Goal: Task Accomplishment & Management: Use online tool/utility

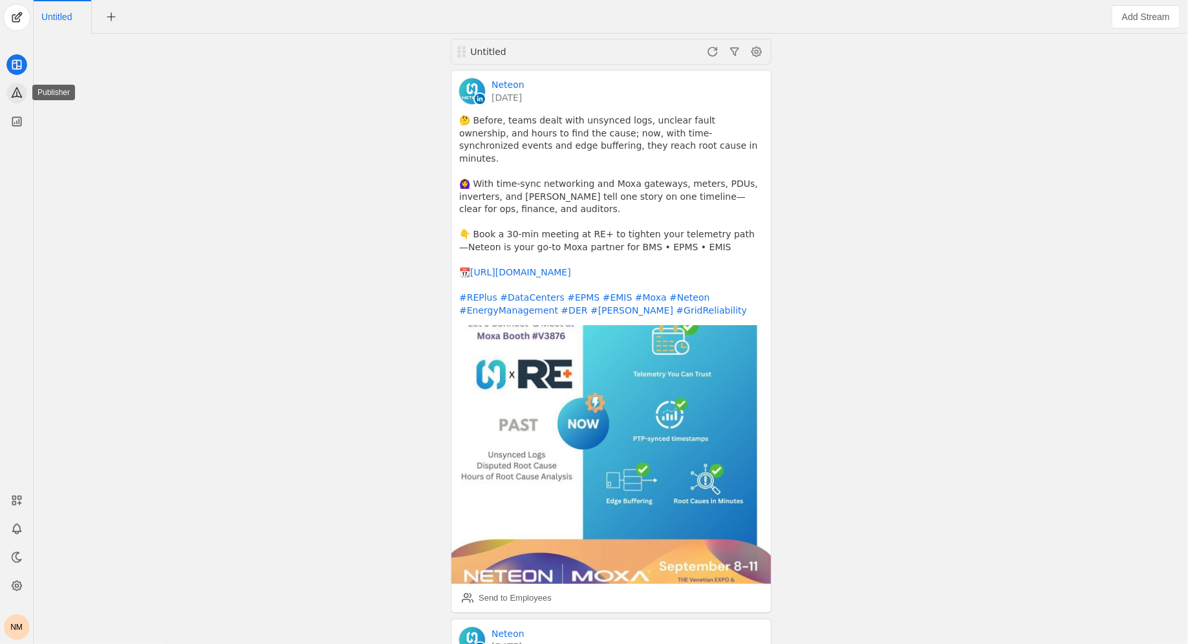
click at [13, 98] on icon at bounding box center [16, 92] width 13 height 13
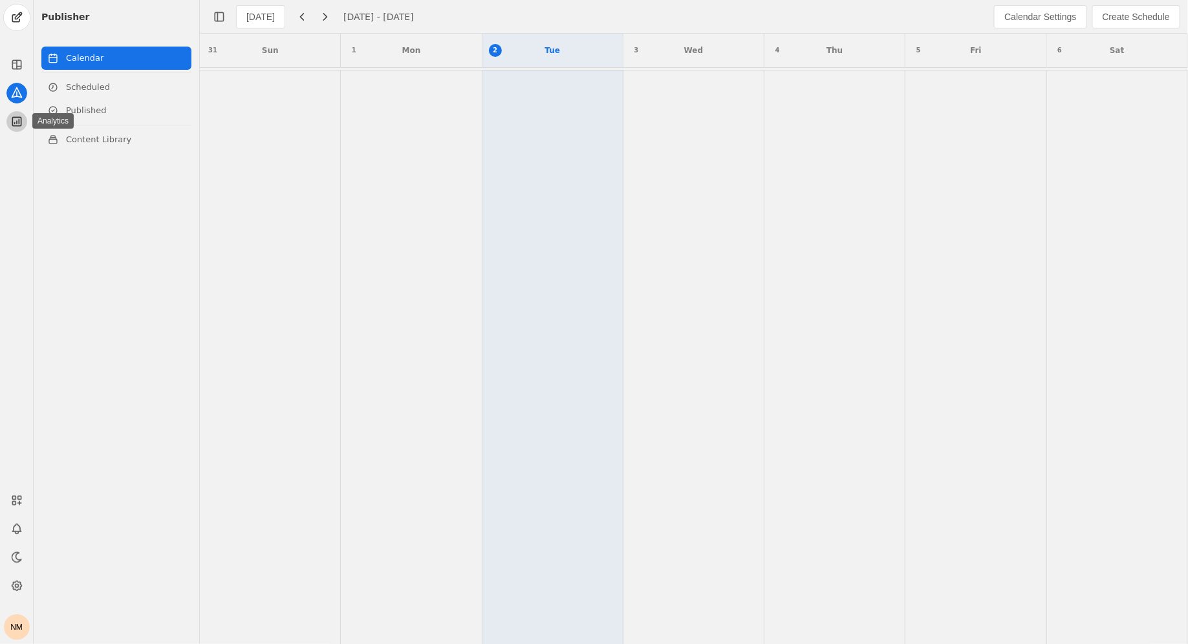
click at [11, 122] on icon at bounding box center [16, 121] width 13 height 13
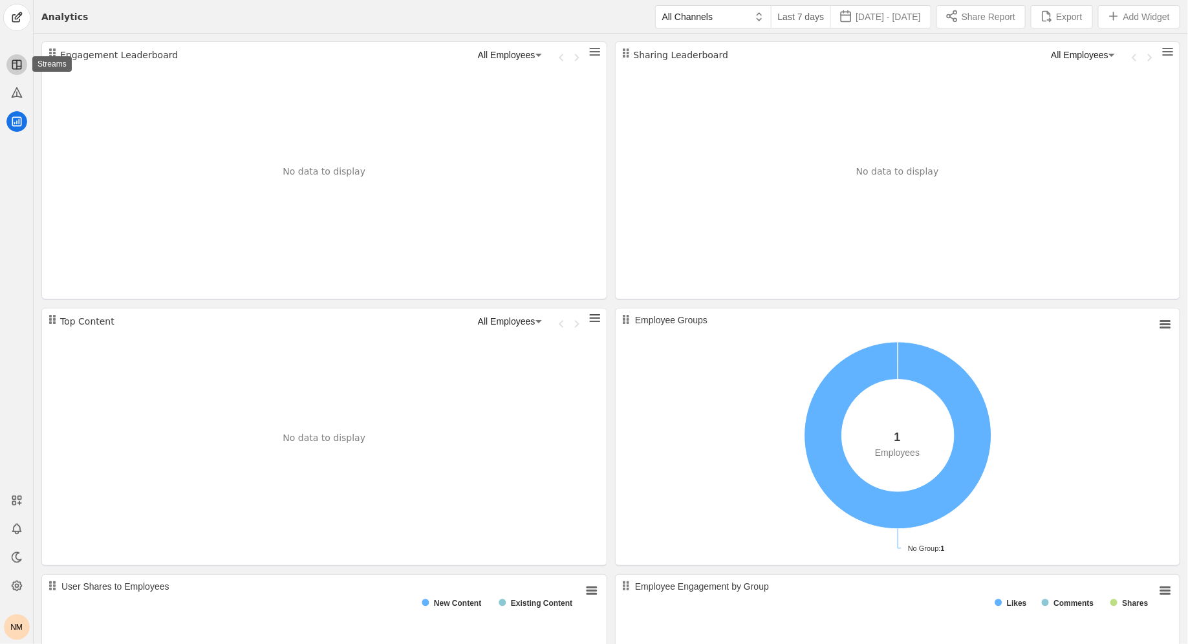
click at [7, 64] on app-icon at bounding box center [16, 64] width 21 height 21
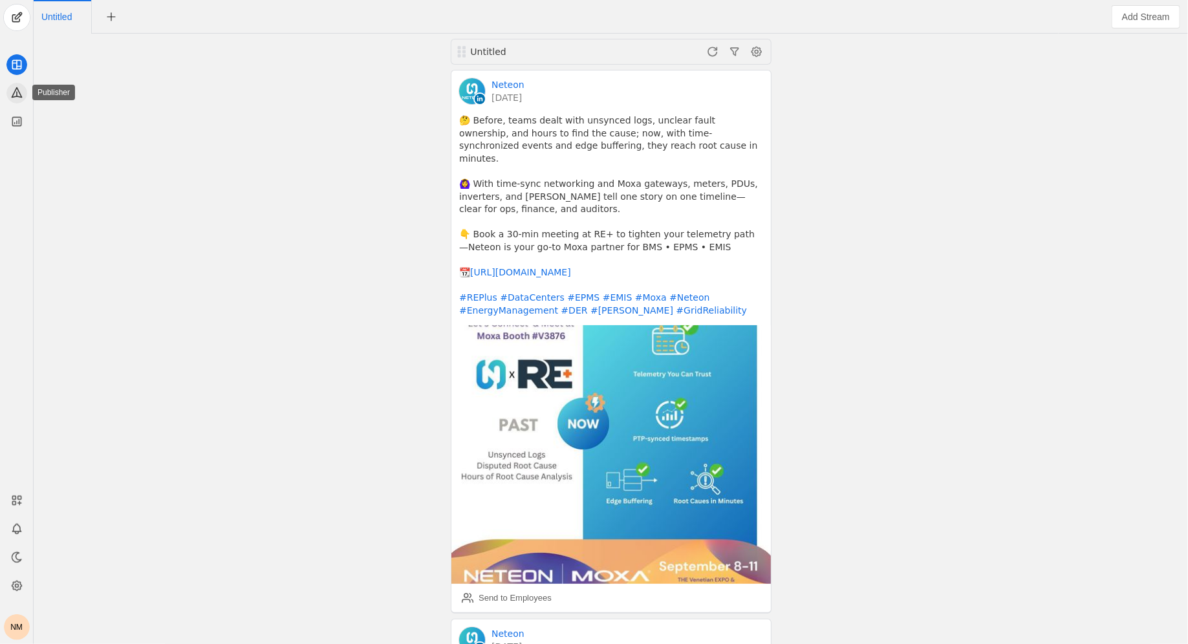
click at [12, 88] on icon at bounding box center [16, 92] width 13 height 13
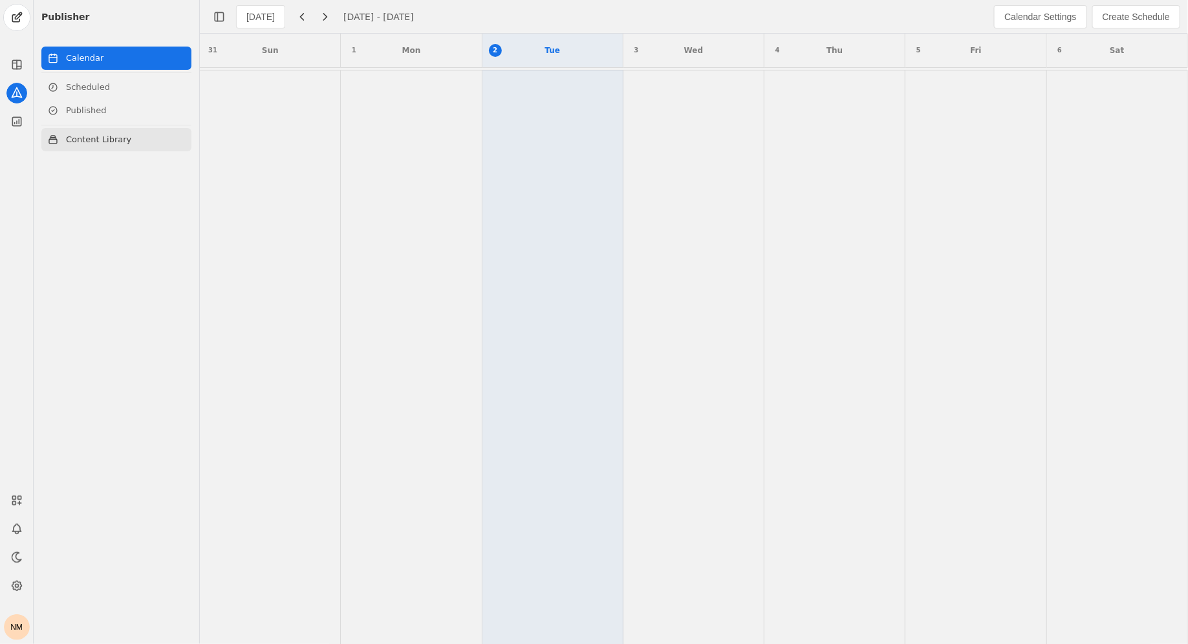
click at [110, 138] on link "Content Library" at bounding box center [116, 139] width 150 height 23
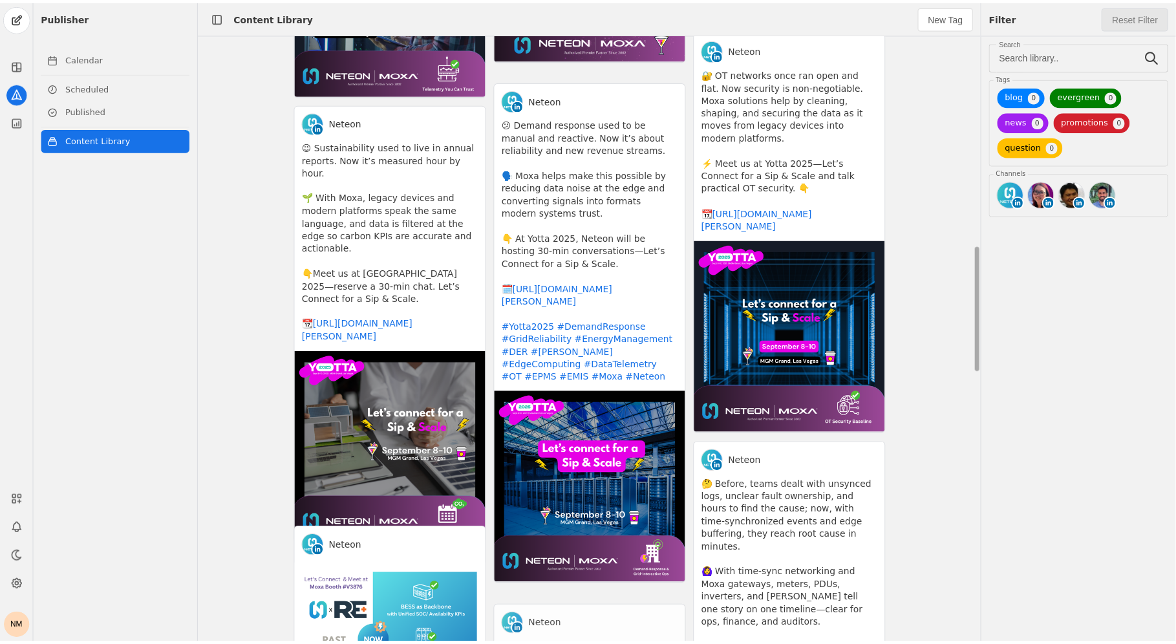
scroll to position [912, 0]
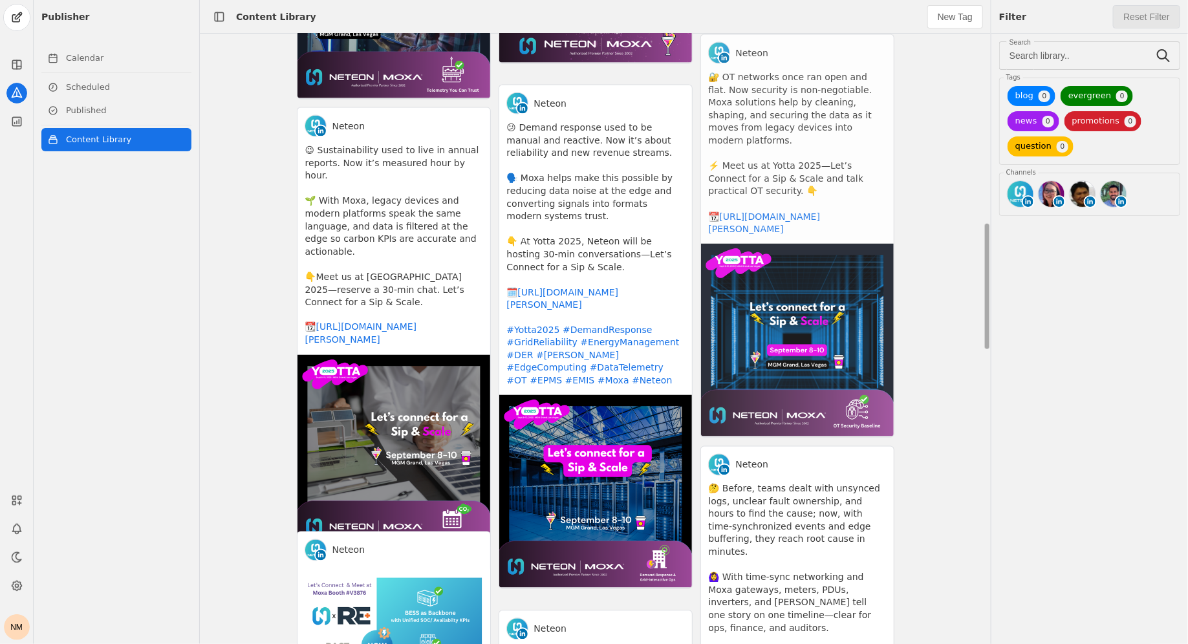
click at [773, 329] on app-activity "Neteon 🔐 OT networks once ran open and flat. Now security is non-negotiable. Mo…" at bounding box center [797, 236] width 194 height 404
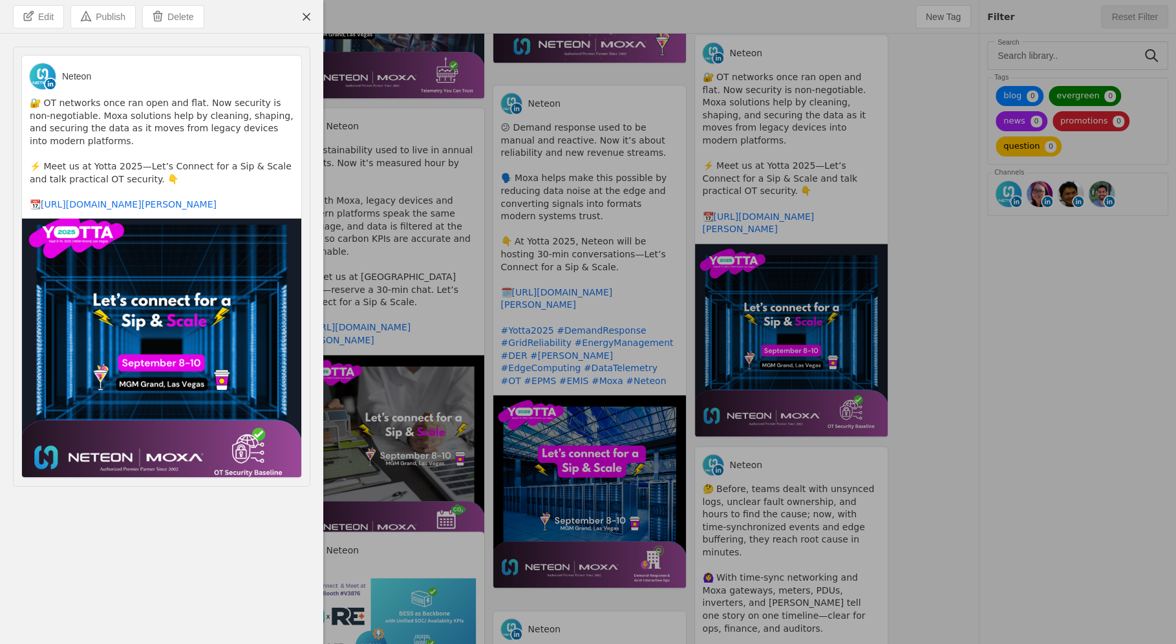
drag, startPoint x: 30, startPoint y: 103, endPoint x: 166, endPoint y: 177, distance: 154.2
click at [166, 176] on pre "🔐 OT networks once ran open and flat. Now security is non-negotiable. Moxa solu…" at bounding box center [162, 154] width 264 height 114
copy pre "🔐 OT networks once ran open and flat. Now security is non-negotiable. Moxa solu…"
click at [57, 23] on span "undefined" at bounding box center [39, 17] width 50 height 22
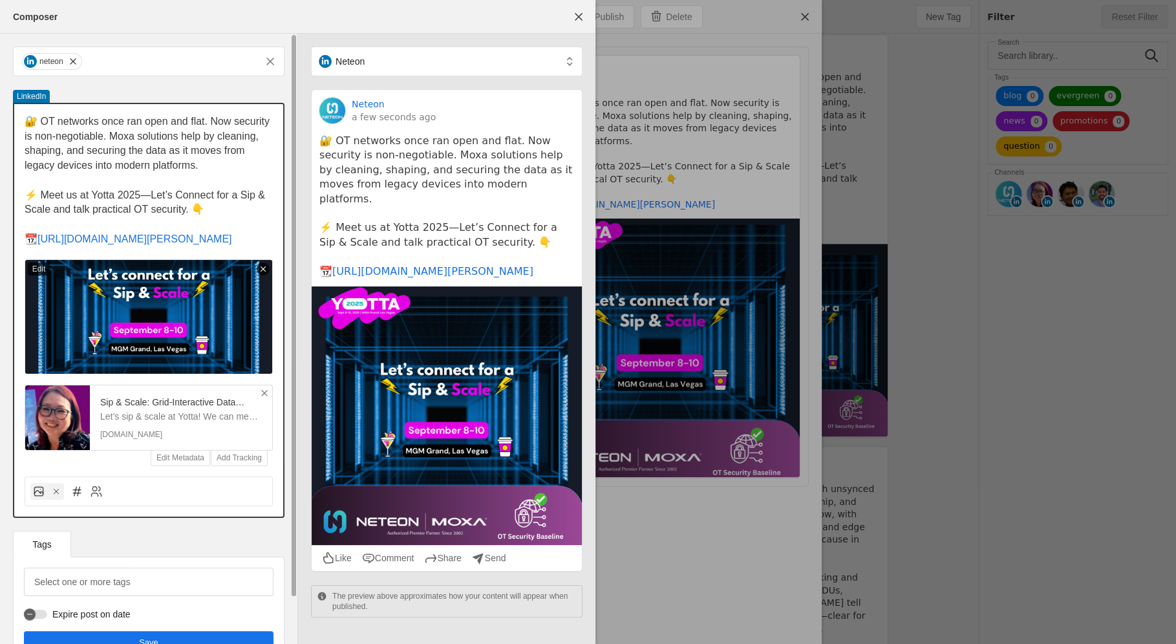
click at [243, 247] on p "📆 [URL][DOMAIN_NAME][PERSON_NAME]" at bounding box center [149, 239] width 248 height 15
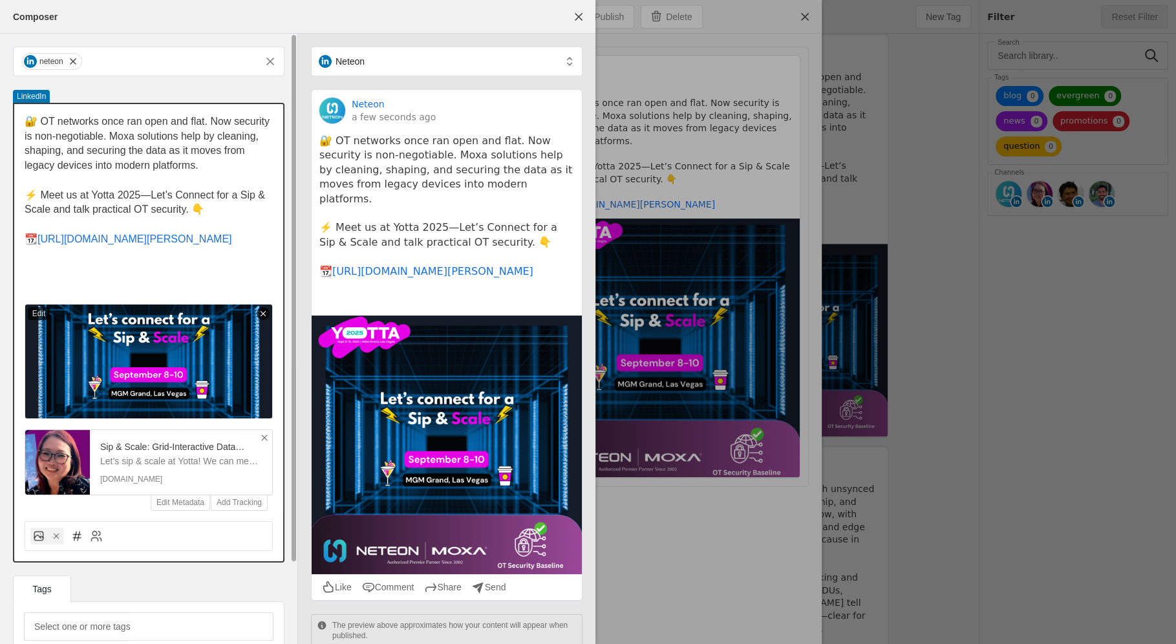
scroll to position [0, 0]
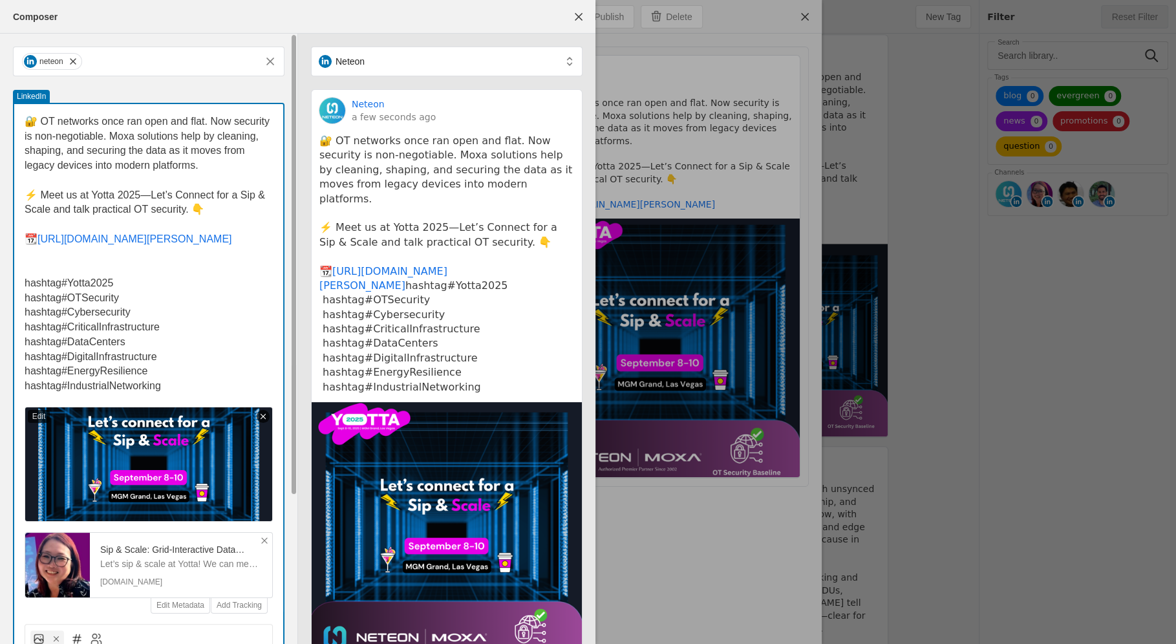
drag, startPoint x: 63, startPoint y: 299, endPoint x: 0, endPoint y: 298, distance: 62.7
click at [0, 298] on div "neteon LinkedIn 🔐 OT networks once ran open and flat. Now security is non-negot…" at bounding box center [148, 430] width 297 height 792
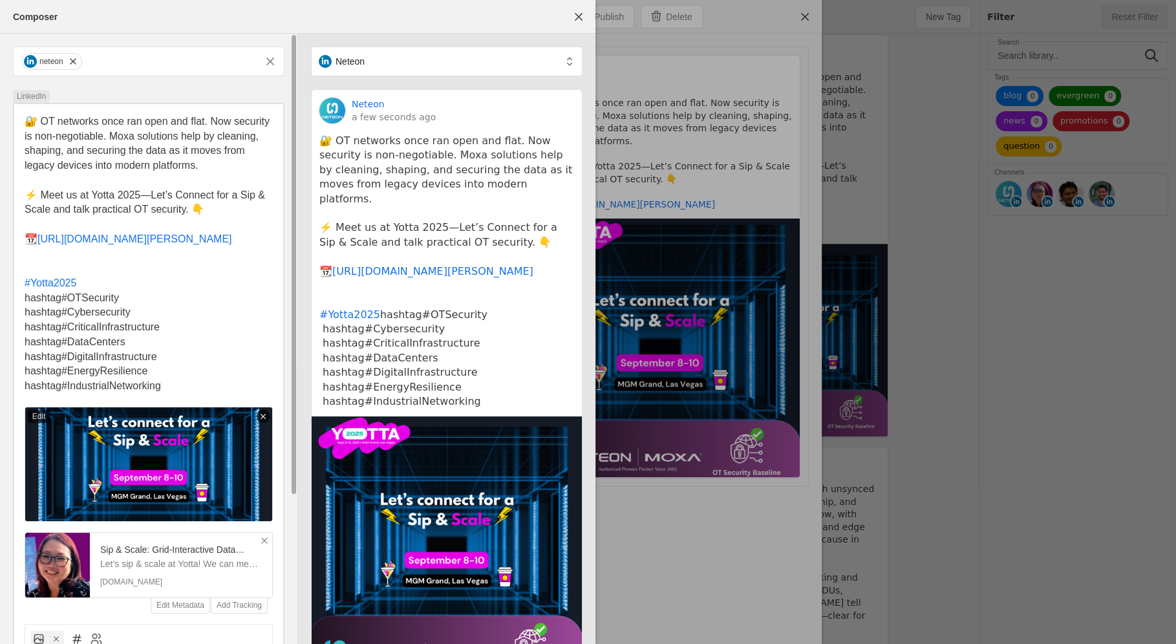
drag, startPoint x: 65, startPoint y: 315, endPoint x: 10, endPoint y: 313, distance: 55.0
click at [10, 313] on div "neteon LinkedIn 🔐 OT networks once ran open and flat. Now security is non-negot…" at bounding box center [148, 430] width 297 height 792
drag, startPoint x: 67, startPoint y: 330, endPoint x: 12, endPoint y: 329, distance: 55.6
click at [12, 329] on div "neteon LinkedIn 🔐 OT networks once ran open and flat. Now security is non-negot…" at bounding box center [148, 430] width 297 height 792
drag, startPoint x: 65, startPoint y: 327, endPoint x: 11, endPoint y: 327, distance: 53.7
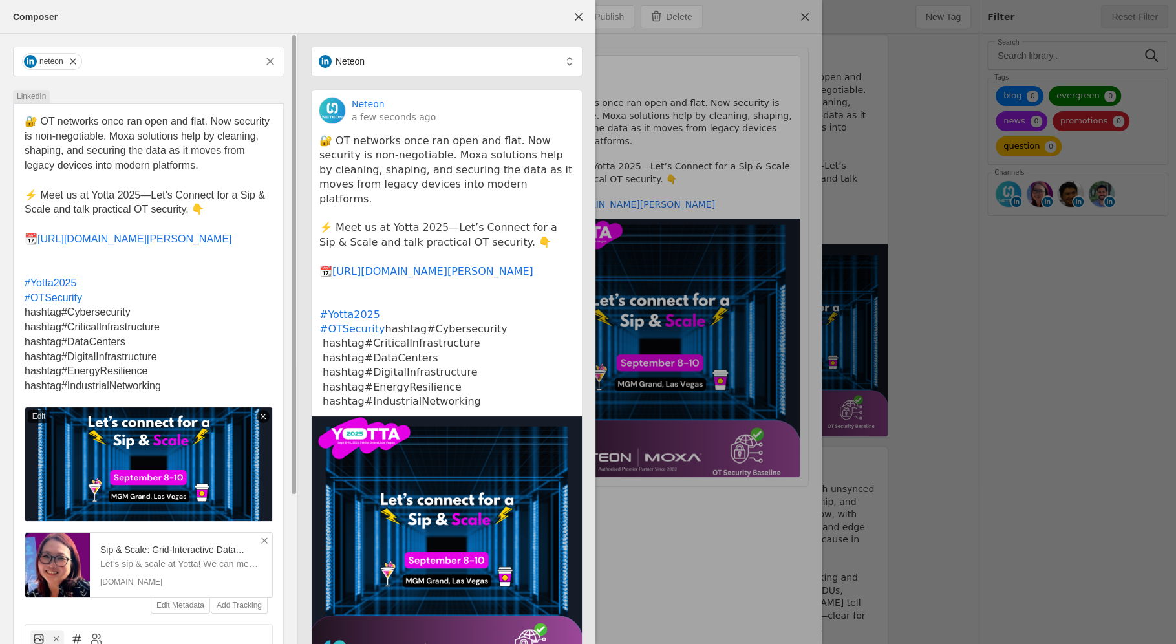
click at [11, 327] on div "neteon LinkedIn 🔐 OT networks once ran open and flat. Now security is non-negot…" at bounding box center [148, 430] width 297 height 792
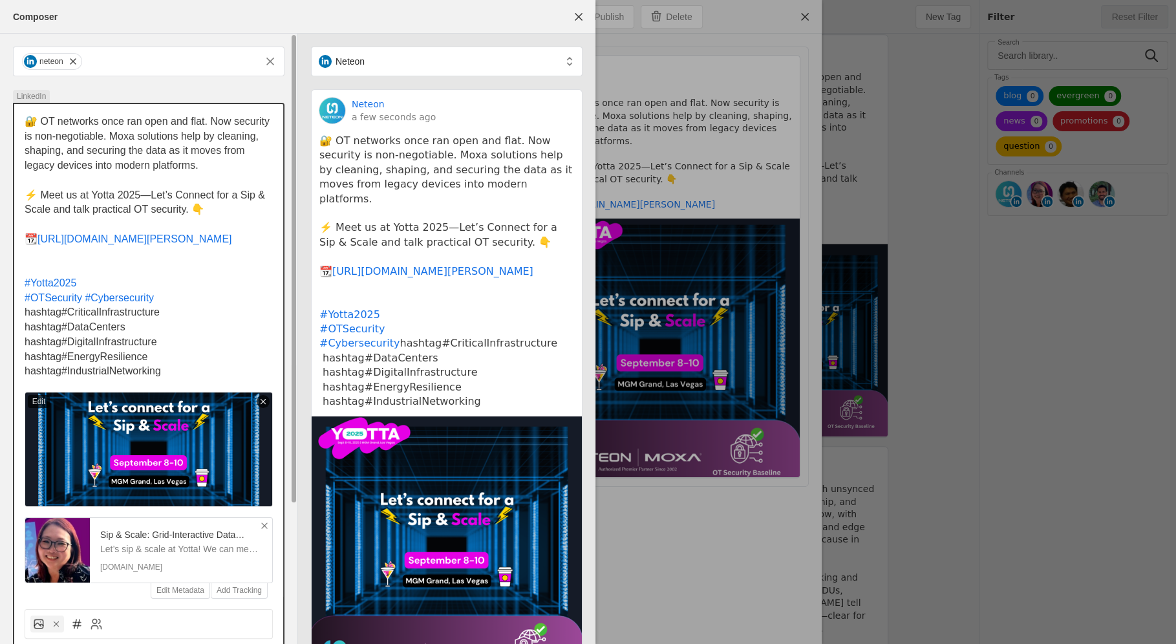
drag, startPoint x: 65, startPoint y: 328, endPoint x: 17, endPoint y: 323, distance: 48.7
click at [17, 323] on div "🔐 OT networks once ran open and flat. Now security is non-negotiable. Moxa solu…" at bounding box center [148, 351] width 269 height 495
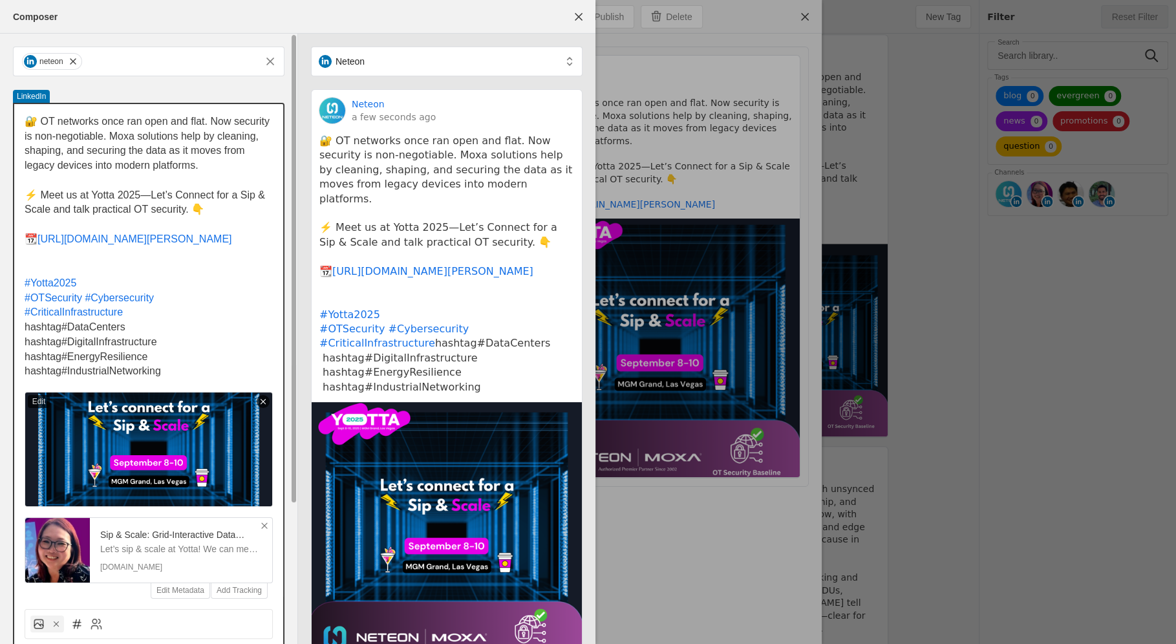
drag, startPoint x: 63, startPoint y: 342, endPoint x: 21, endPoint y: 341, distance: 42.1
click at [21, 341] on div "🔐 OT networks once ran open and flat. Now security is non-negotiable. Moxa solu…" at bounding box center [148, 351] width 269 height 495
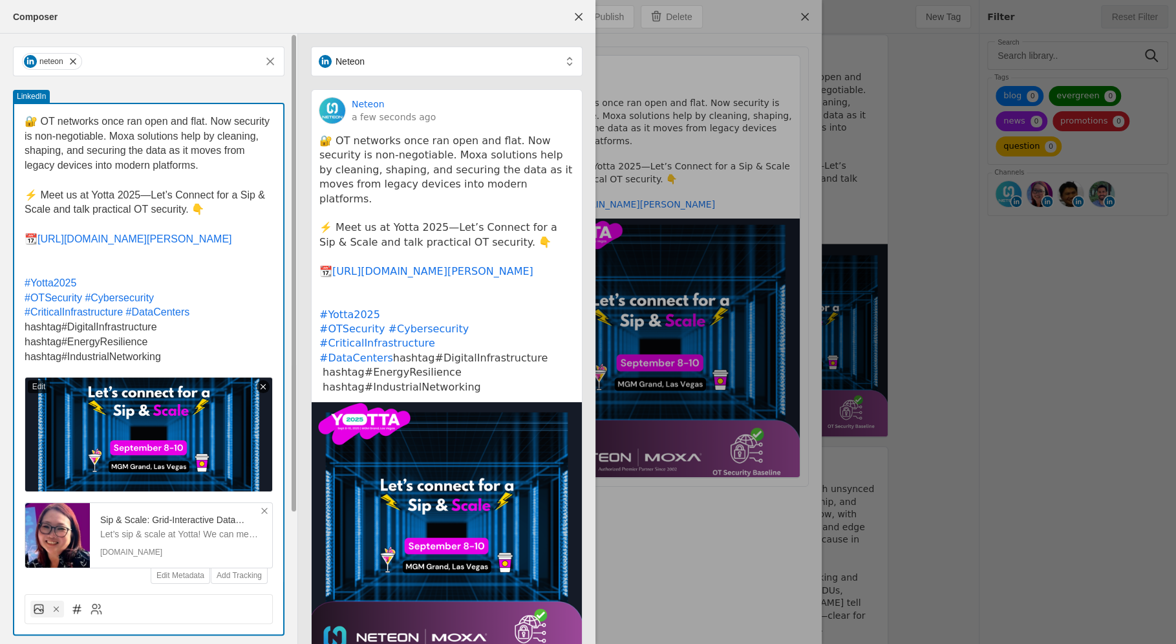
drag, startPoint x: 63, startPoint y: 343, endPoint x: 3, endPoint y: 343, distance: 59.5
click at [3, 343] on div "neteon LinkedIn 🔐 OT networks once ran open and flat. Now security is non-negot…" at bounding box center [148, 415] width 297 height 762
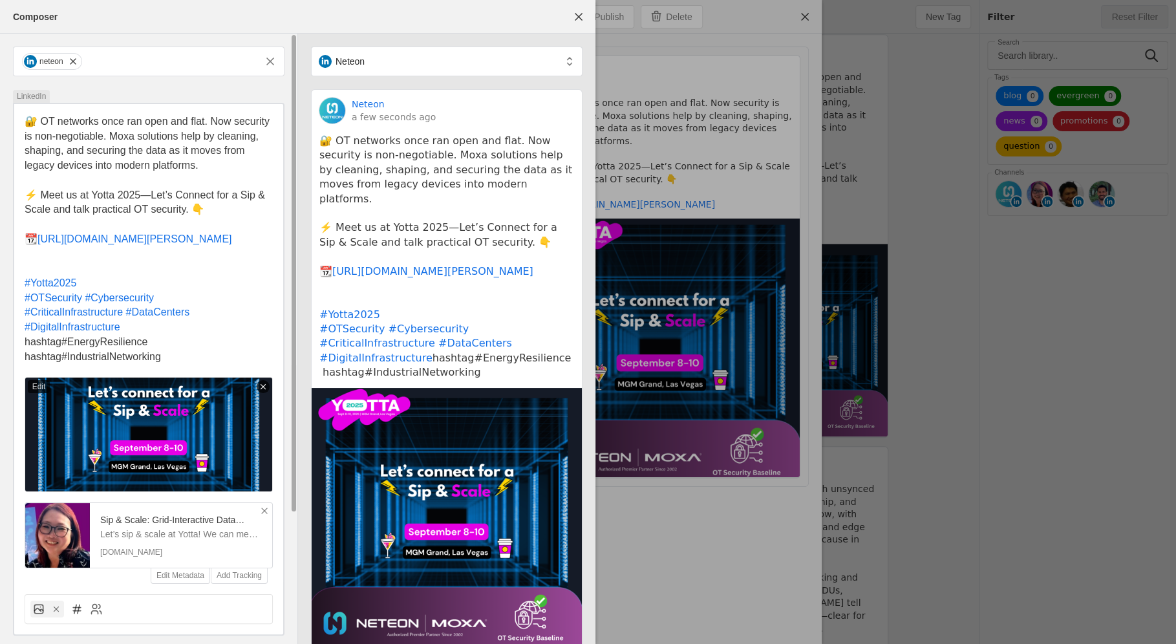
drag, startPoint x: 63, startPoint y: 359, endPoint x: 12, endPoint y: 359, distance: 50.4
click at [12, 359] on div "neteon LinkedIn 🔐 OT networks once ran open and flat. Now security is non-negot…" at bounding box center [148, 415] width 297 height 762
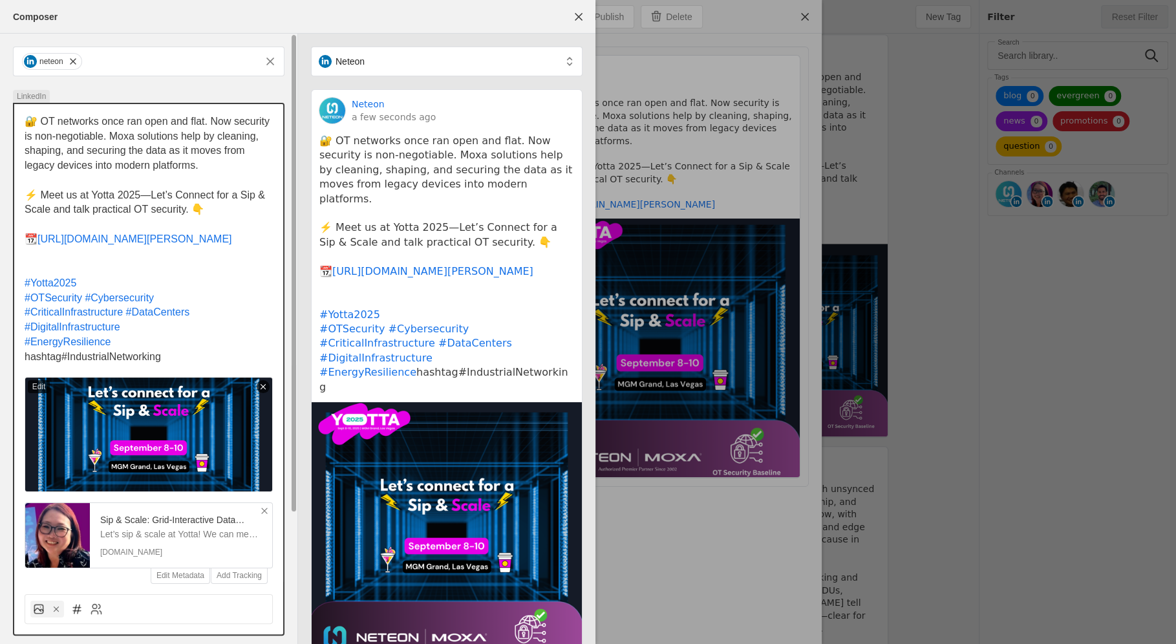
drag, startPoint x: 63, startPoint y: 374, endPoint x: 20, endPoint y: 374, distance: 42.7
click at [20, 374] on div "🔐 OT networks once ran open and flat. Now security is non-negotiable. Moxa solu…" at bounding box center [148, 344] width 269 height 480
click at [155, 365] on p "#IndustrialNetworking" at bounding box center [149, 357] width 248 height 15
click at [25, 332] on span "#DigitalInfrastructure" at bounding box center [73, 326] width 96 height 11
click at [24, 354] on div "🔐 OT networks once ran open and flat. Now security is non-negotiable. Moxa solu…" at bounding box center [148, 344] width 269 height 480
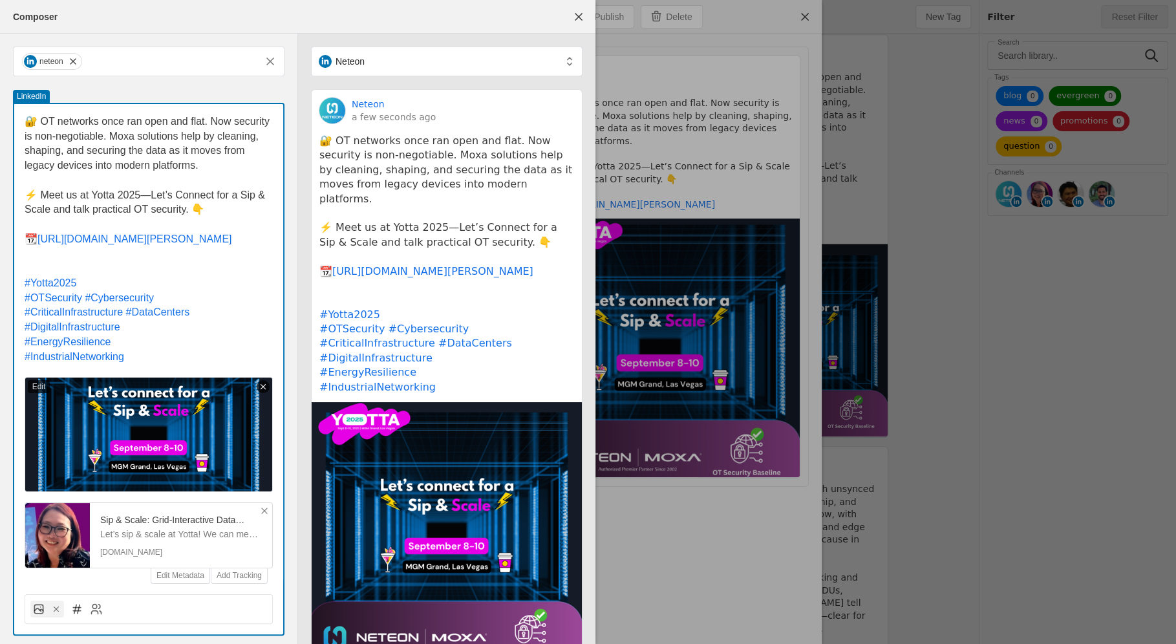
click at [26, 347] on span "#EnergyResilience" at bounding box center [68, 341] width 86 height 11
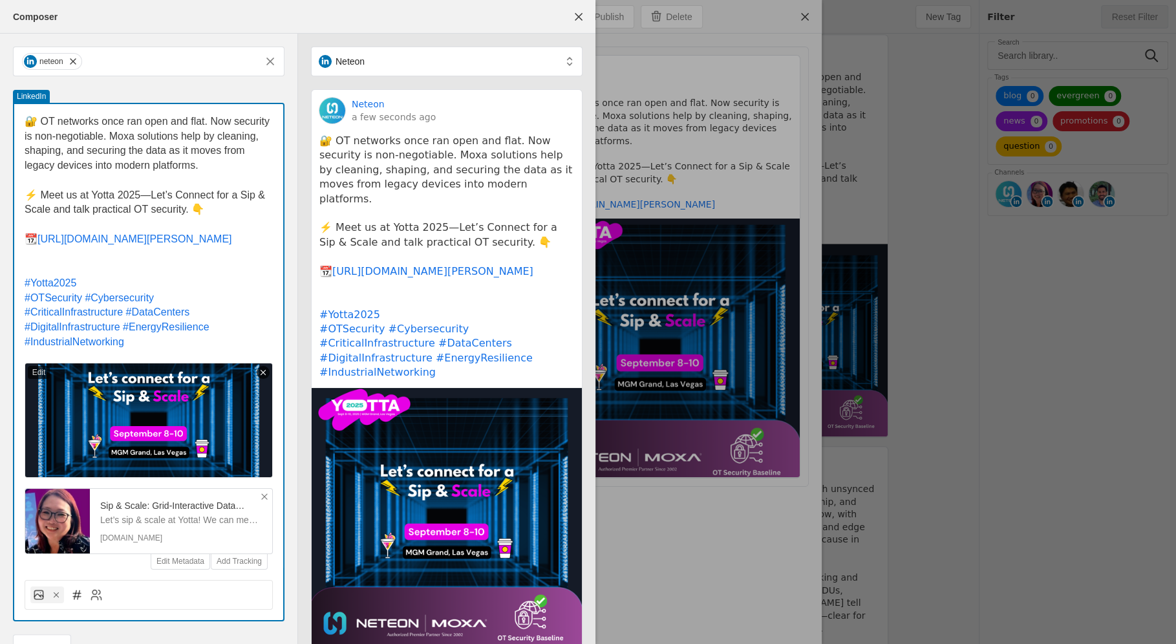
click at [172, 350] on p "#IndustrialNetworking" at bounding box center [149, 342] width 248 height 15
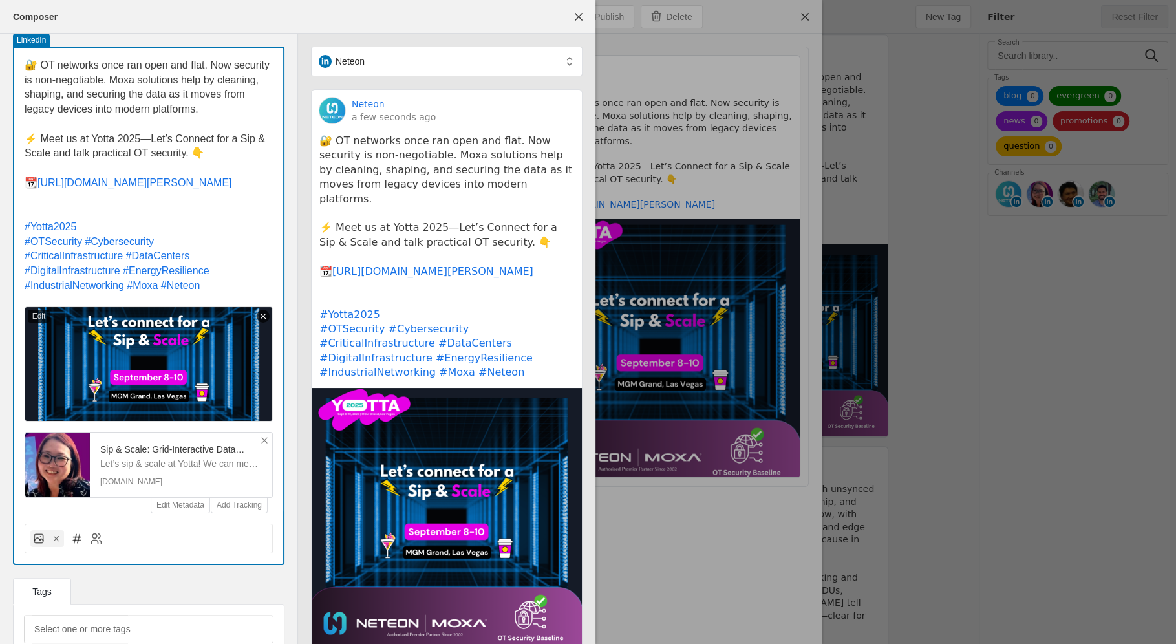
scroll to position [149, 0]
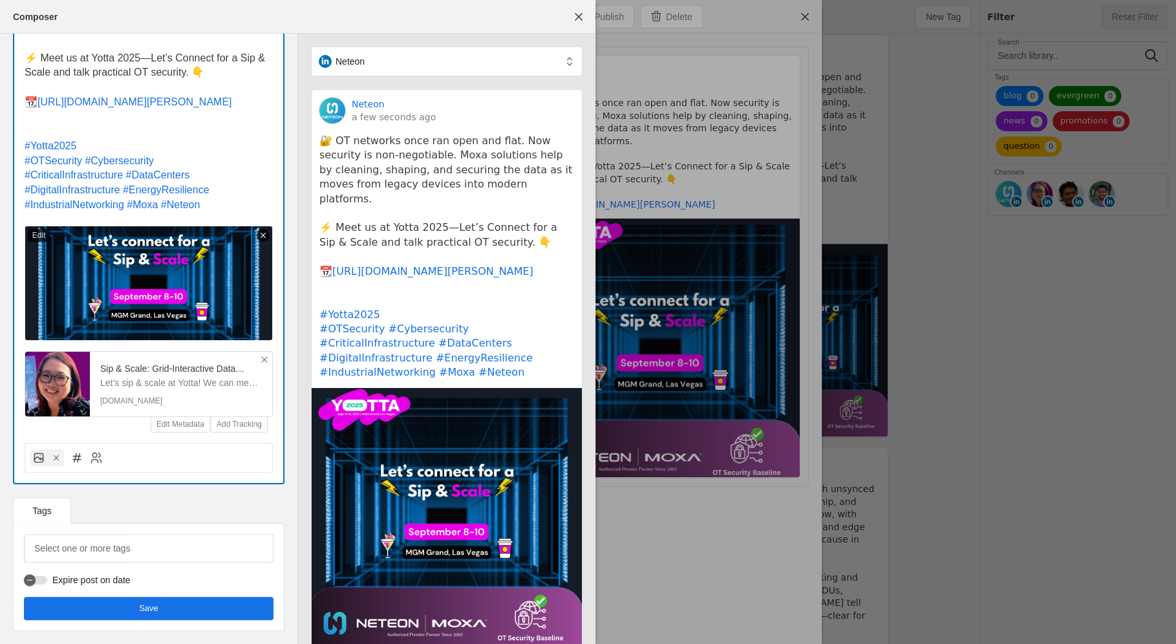
click at [95, 595] on div "Select one or more tags Expire post on date Save" at bounding box center [149, 577] width 250 height 86
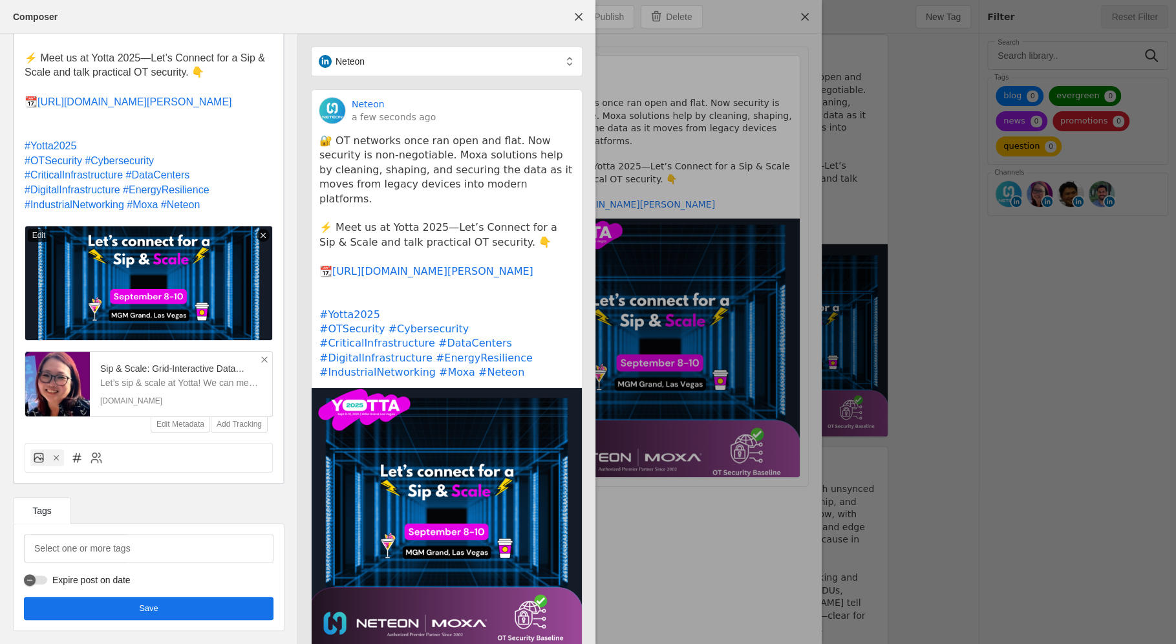
click at [96, 607] on span "undefined" at bounding box center [149, 608] width 250 height 23
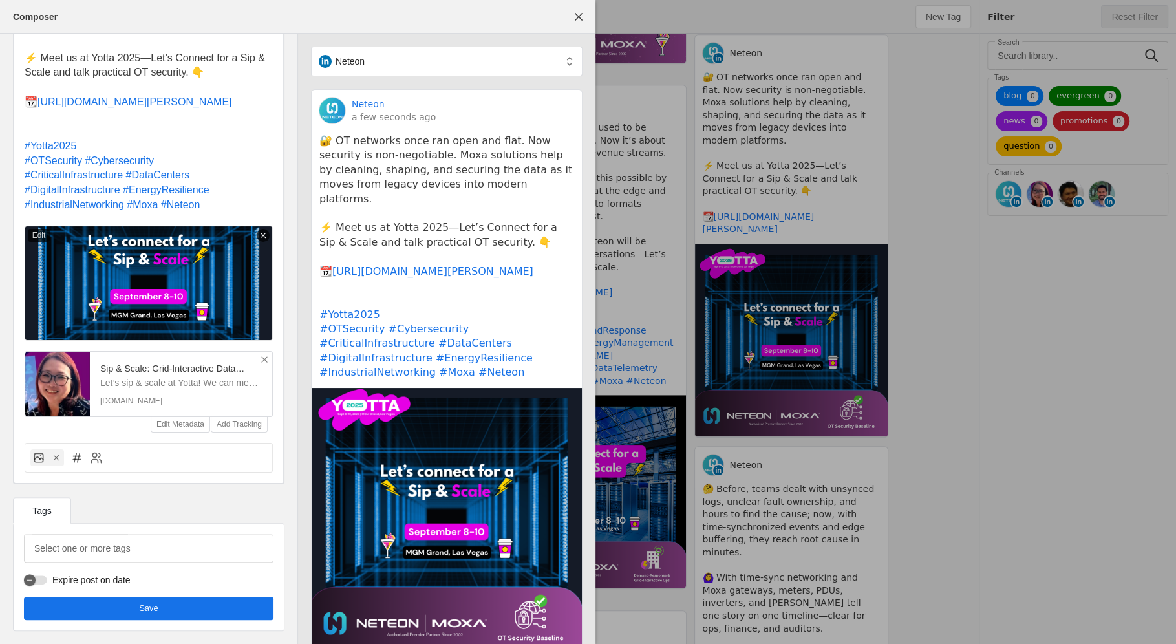
scroll to position [0, 0]
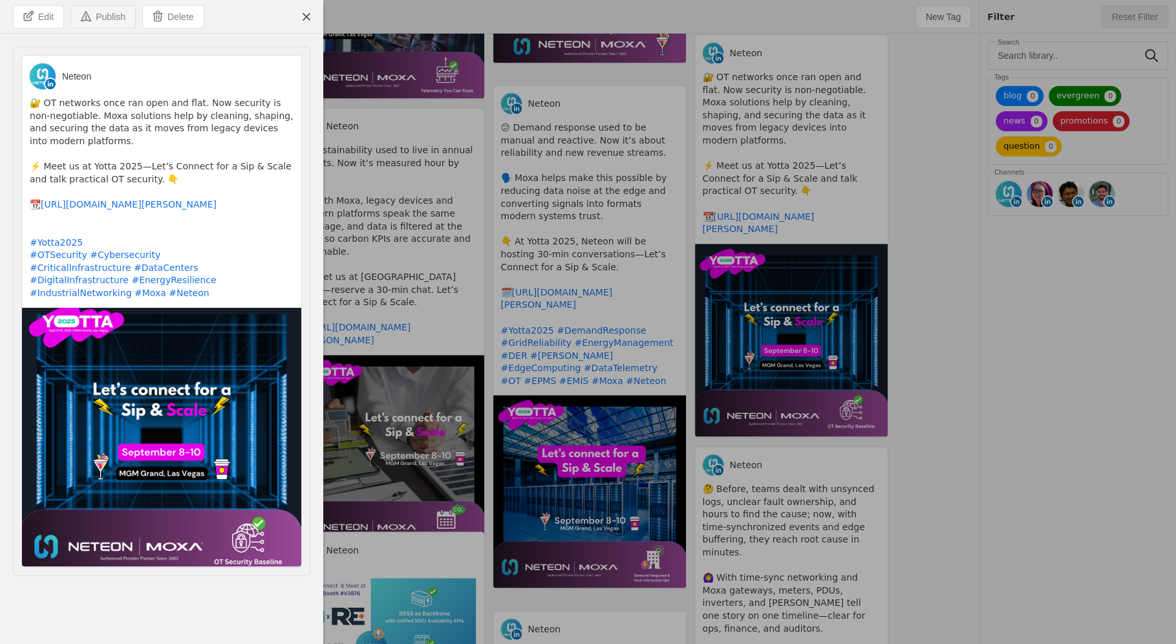
click at [95, 22] on span "undefined" at bounding box center [103, 17] width 64 height 22
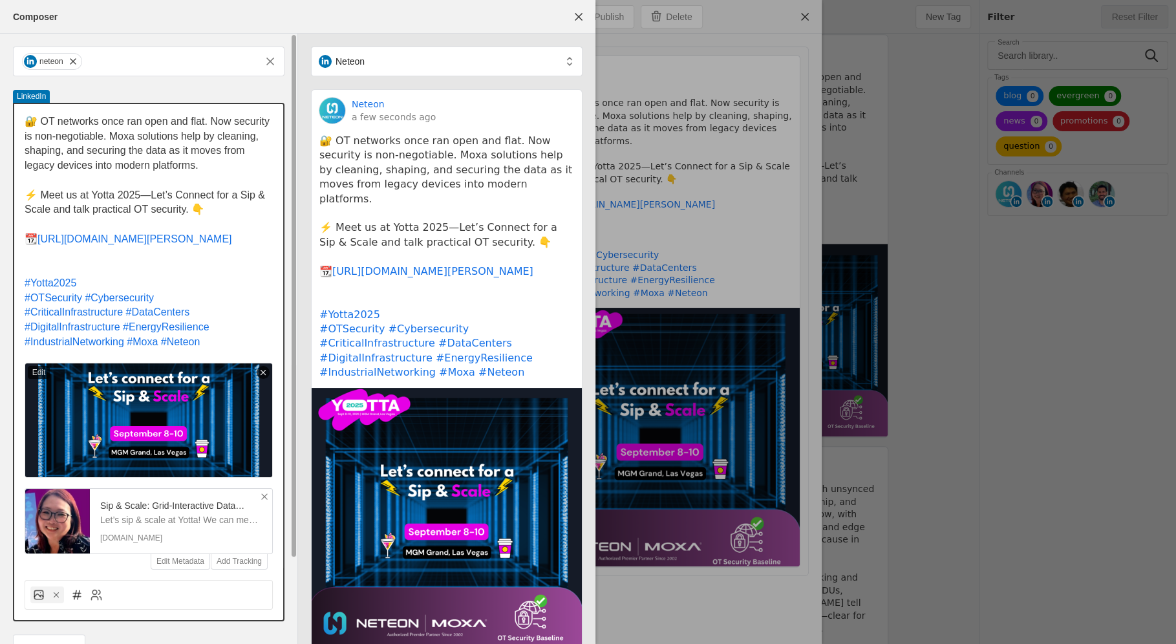
scroll to position [97, 0]
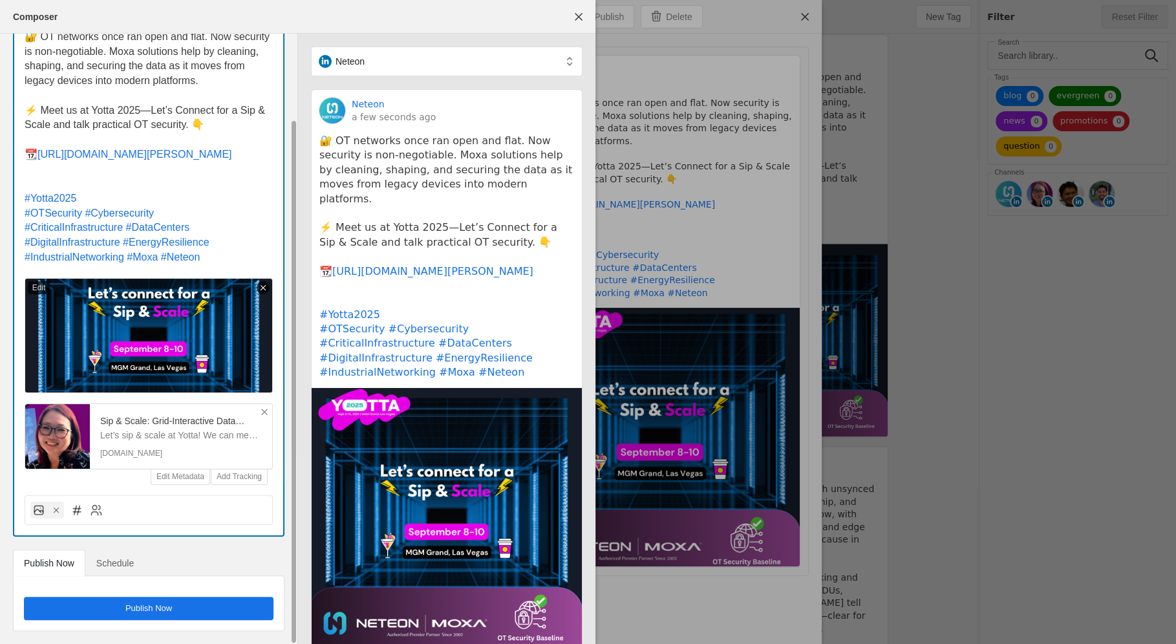
click at [127, 570] on span "Schedule" at bounding box center [115, 563] width 38 height 26
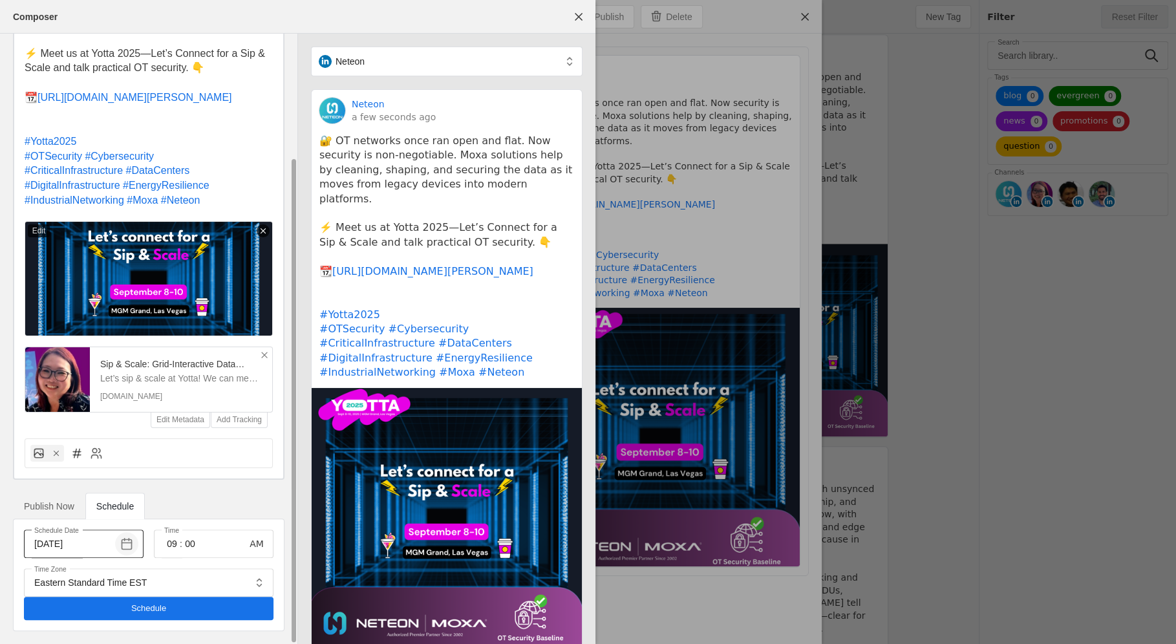
click at [123, 544] on span "button" at bounding box center [126, 543] width 23 height 23
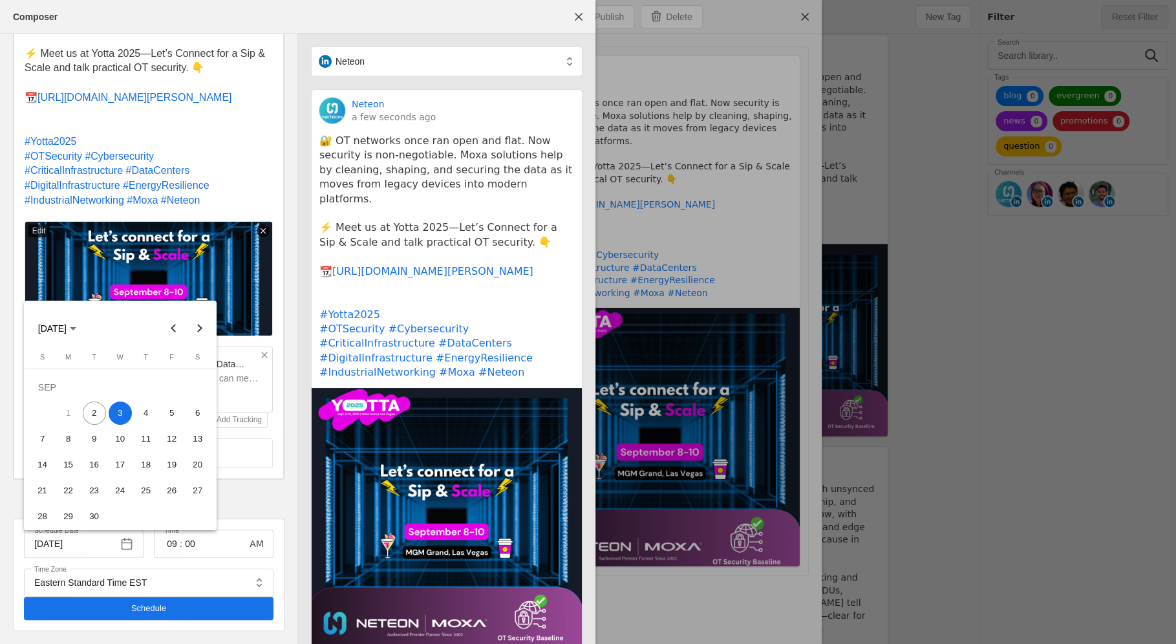
click at [100, 406] on span "2" at bounding box center [94, 413] width 23 height 23
type input "[DATE]"
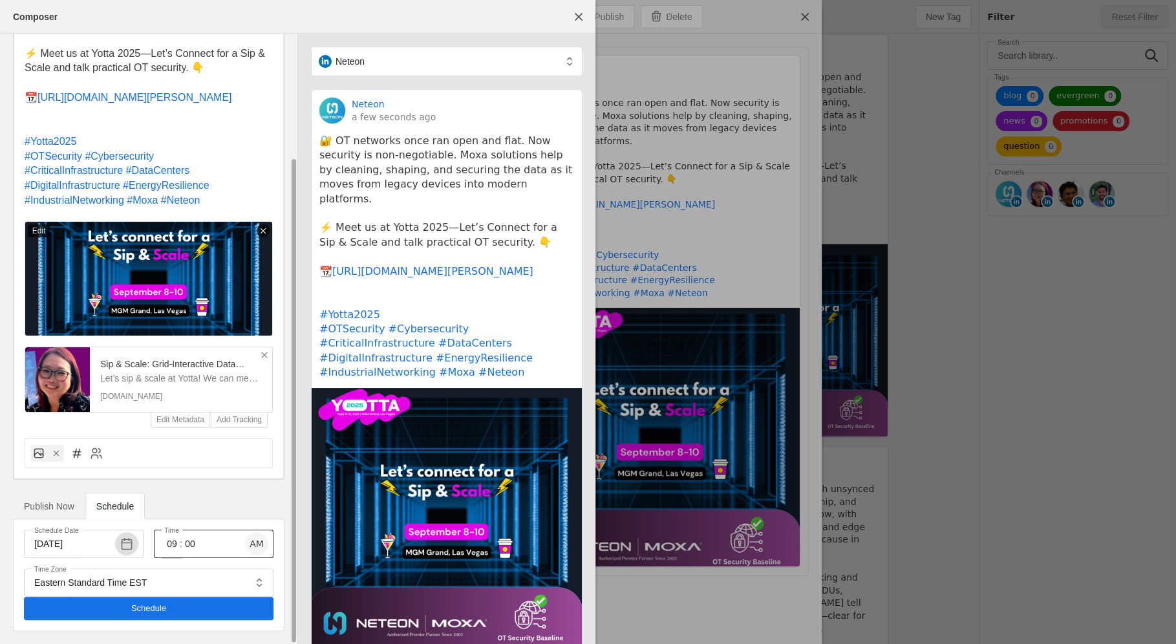
click at [258, 544] on span "button" at bounding box center [256, 543] width 23 height 23
drag, startPoint x: 178, startPoint y: 547, endPoint x: 165, endPoint y: 547, distance: 13.6
click at [165, 547] on input "09" at bounding box center [172, 544] width 16 height 16
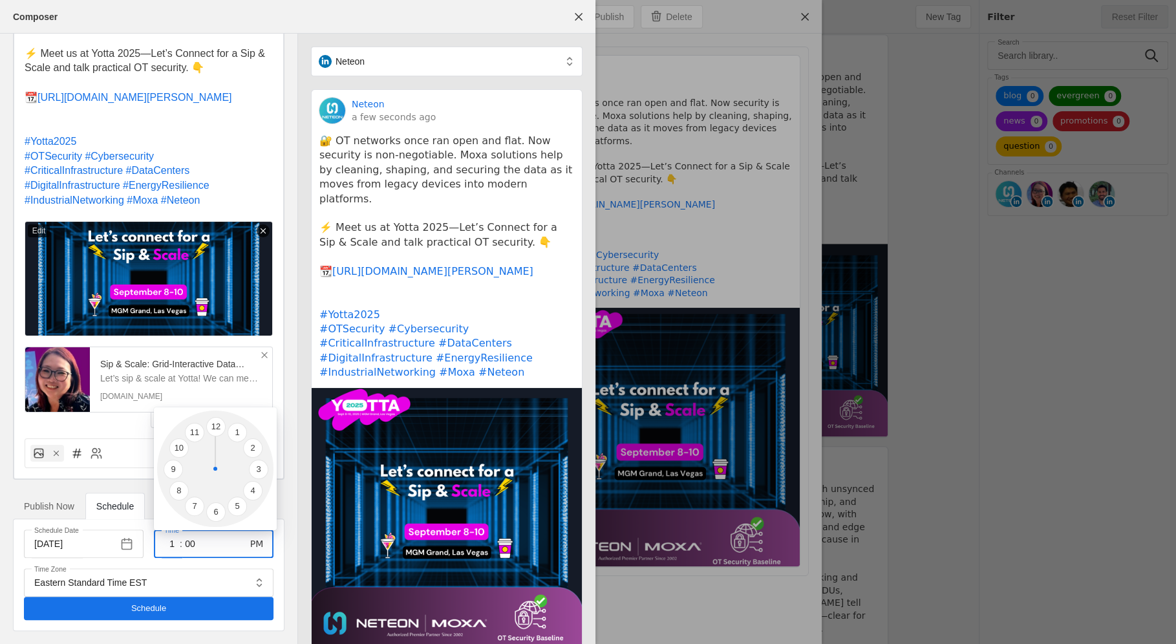
type input "01"
click at [186, 566] on div at bounding box center [588, 322] width 1176 height 644
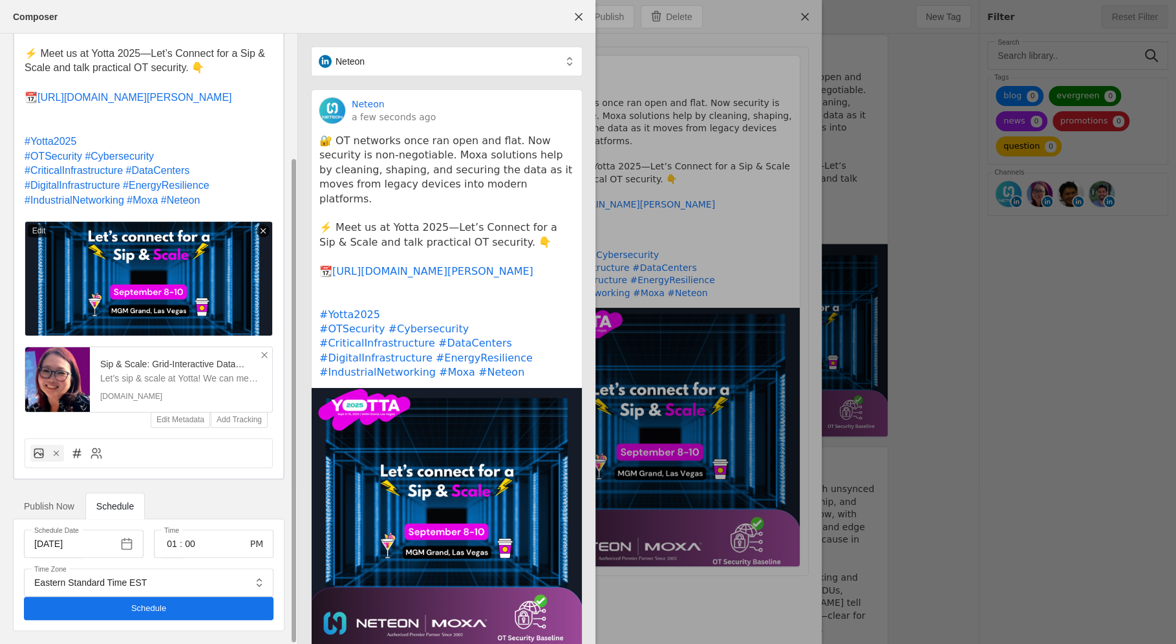
click at [186, 609] on span "undefined" at bounding box center [149, 608] width 250 height 23
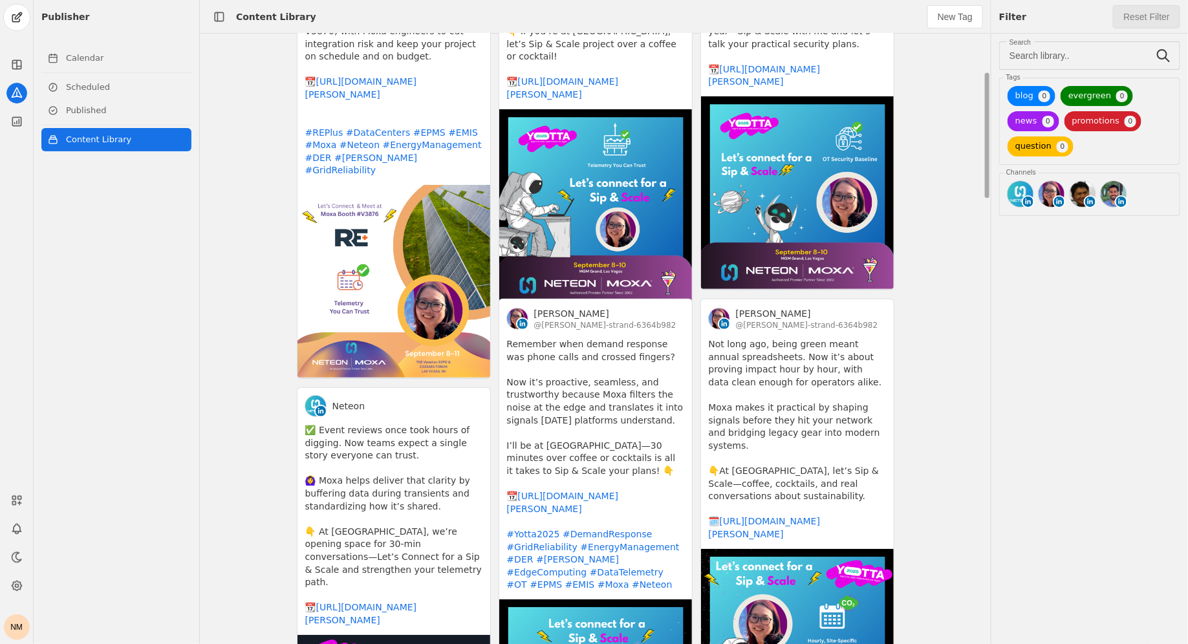
scroll to position [95, 0]
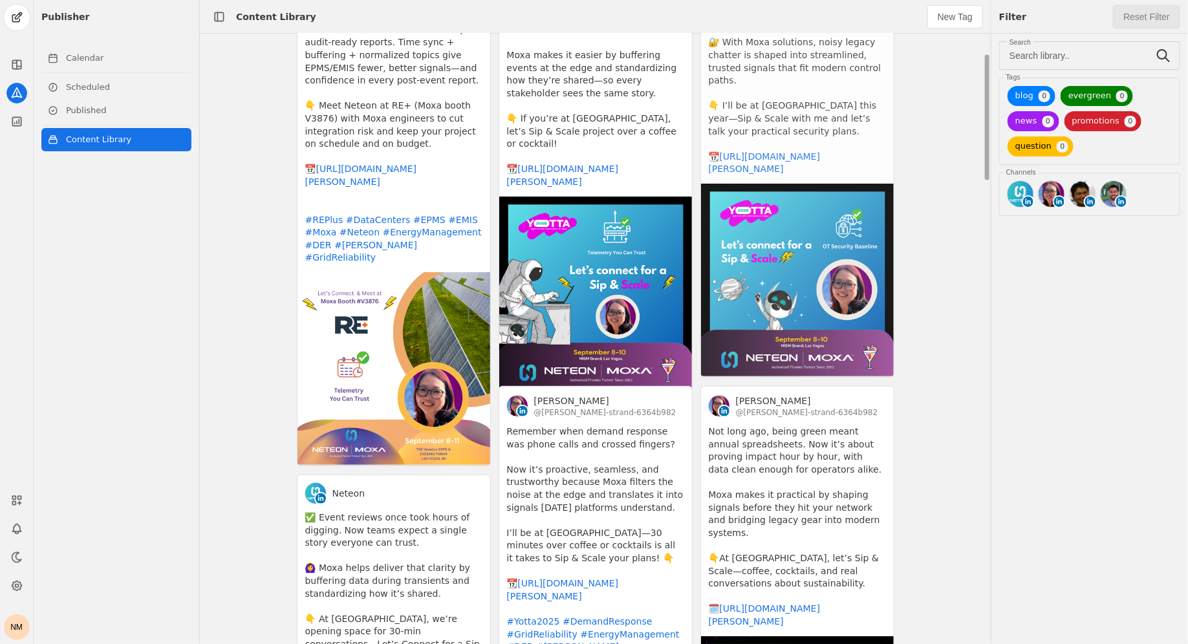
click at [826, 281] on app-activity "[PERSON_NAME] @[PERSON_NAME]-strand-6364b982 ⚡️Security used to be an afterthou…" at bounding box center [797, 161] width 194 height 431
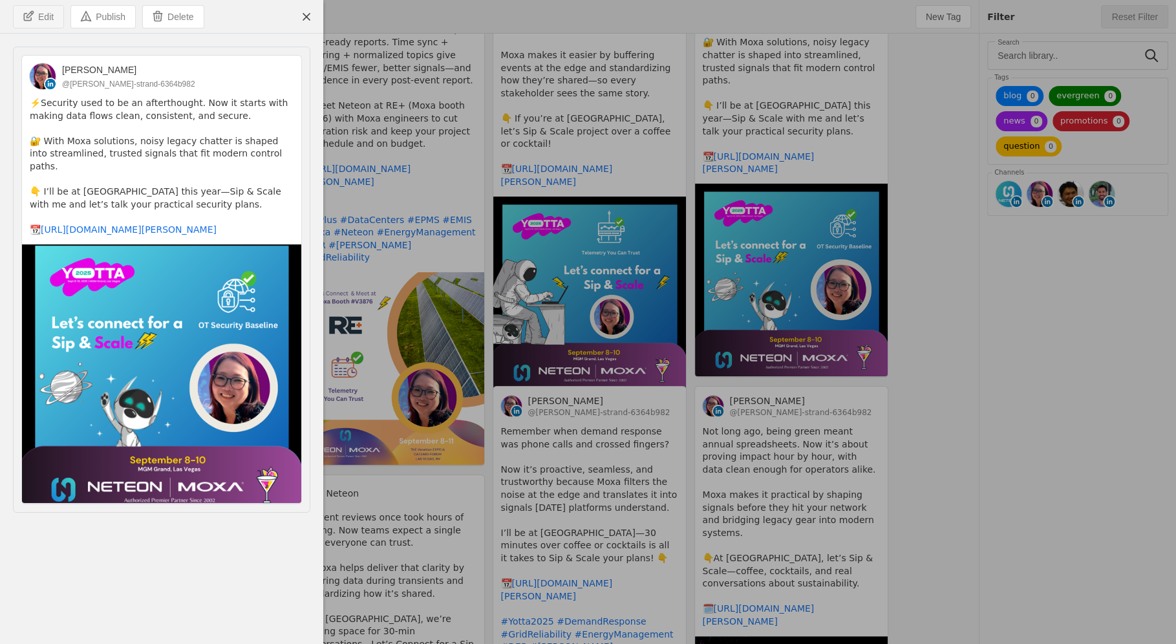
click at [38, 14] on span "Edit" at bounding box center [46, 16] width 16 height 13
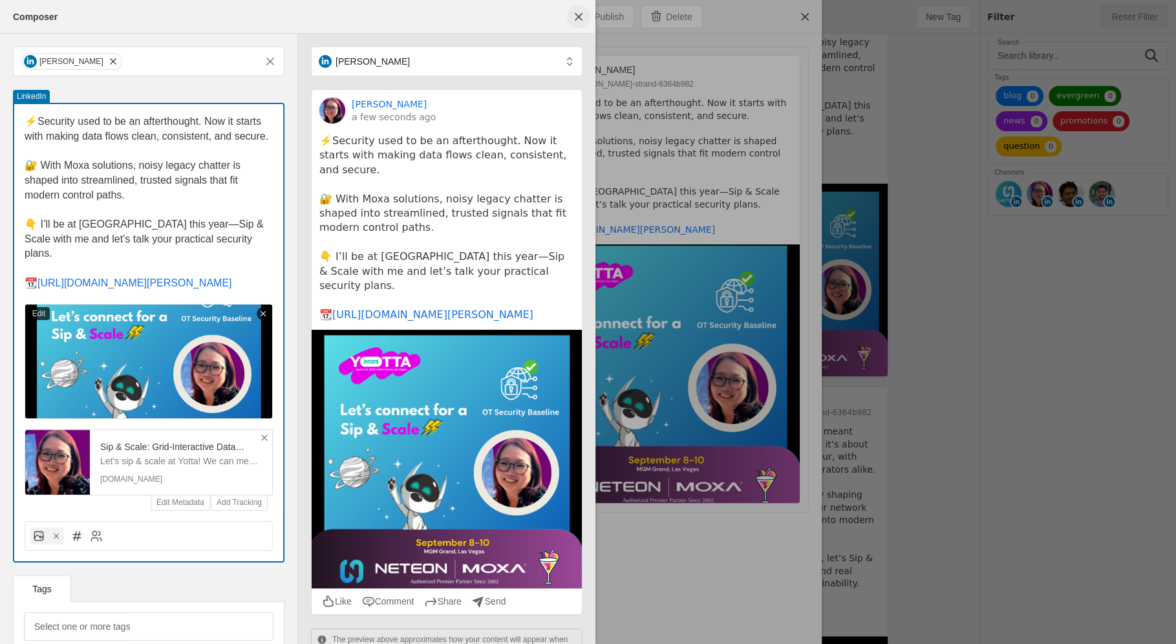
click at [581, 12] on span "undefined" at bounding box center [578, 16] width 23 height 23
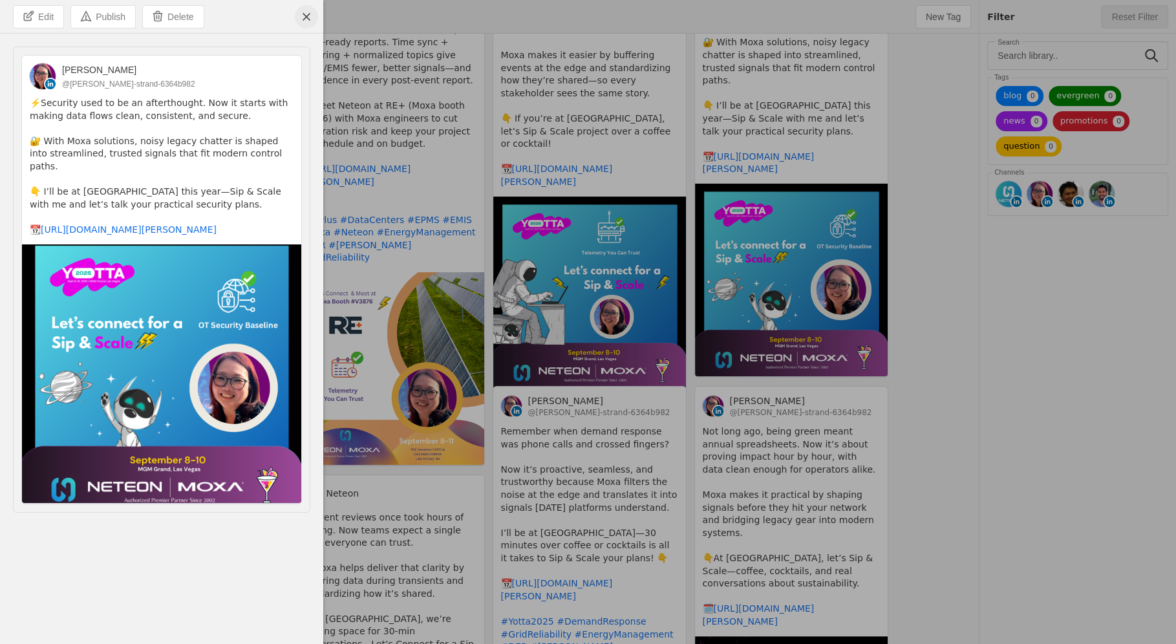
click at [307, 18] on span "undefined" at bounding box center [306, 16] width 23 height 23
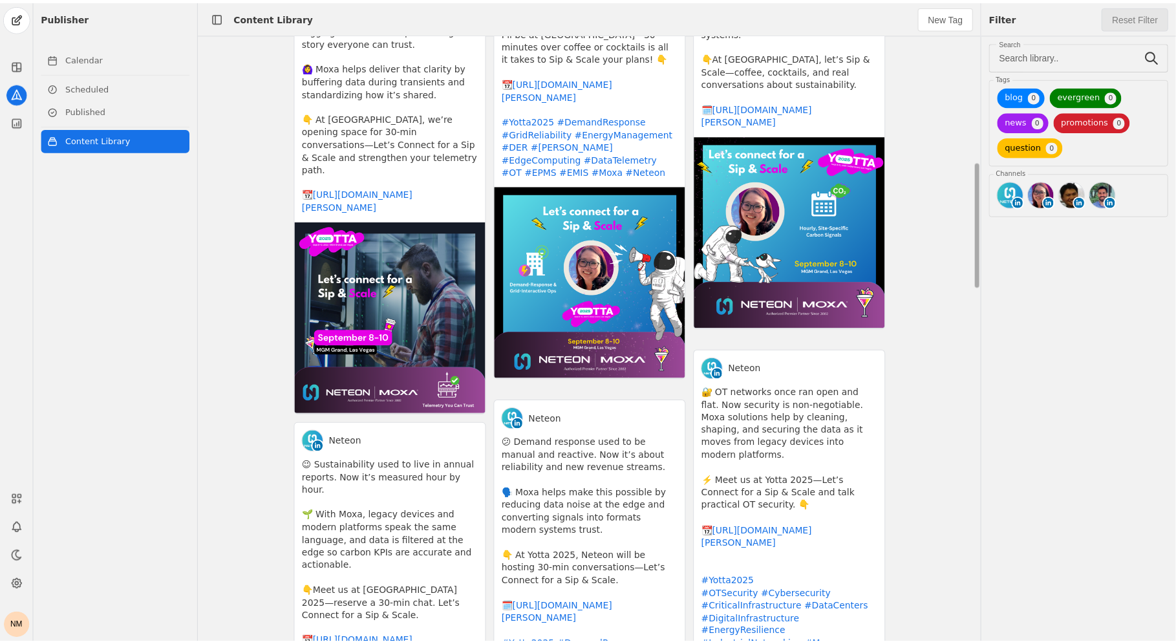
scroll to position [621, 0]
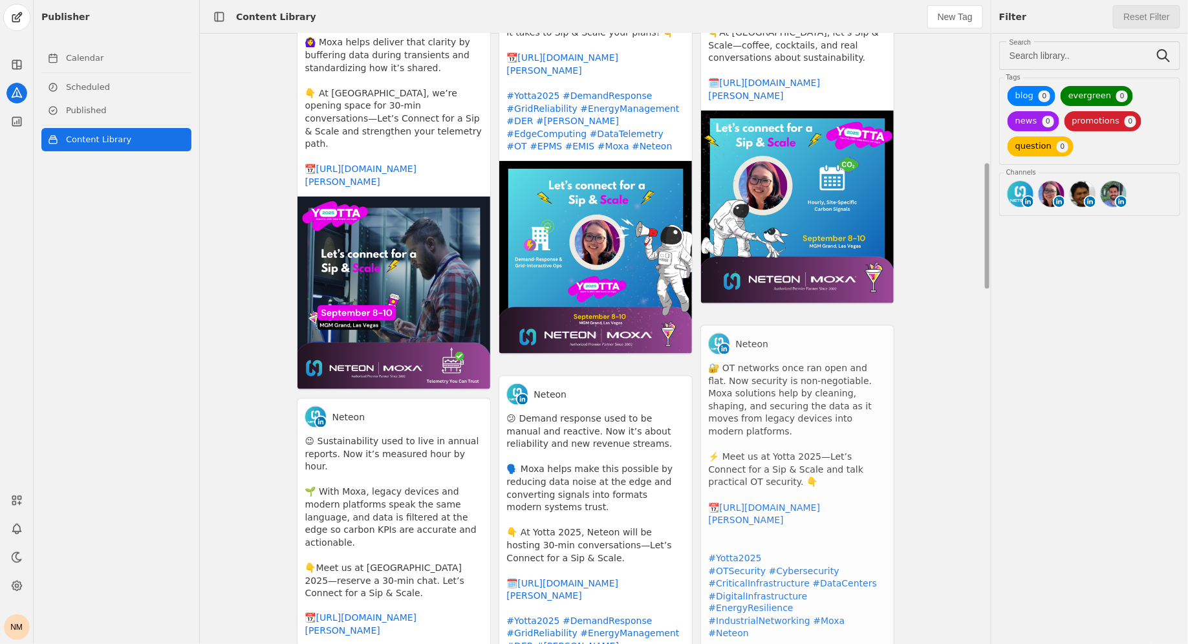
click at [814, 557] on app-activity "Neteon 🔐 OT networks once ran open and flat. Now security is non-negotiable. Mo…" at bounding box center [797, 583] width 194 height 517
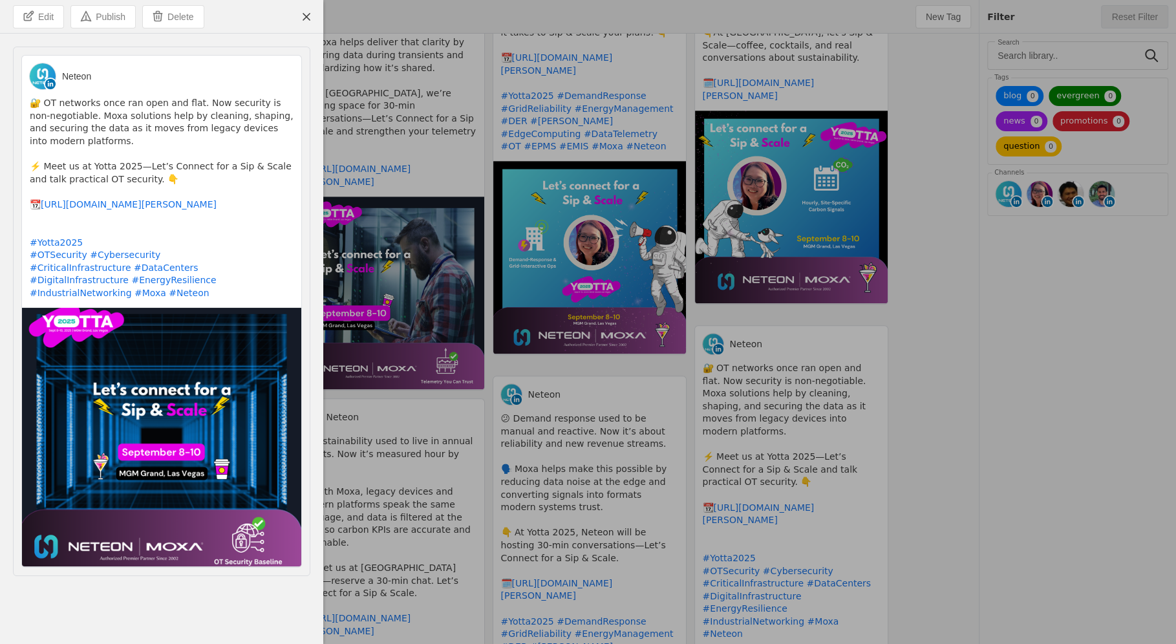
drag, startPoint x: 25, startPoint y: 253, endPoint x: 217, endPoint y: 312, distance: 200.9
click at [217, 308] on div "🔐 OT networks once ran open and flat. Now security is non-negotiable. Moxa solu…" at bounding box center [161, 202] width 279 height 211
copy pre "#Yotta2025 #OTSecurity #Cybersecurity #CriticalInfrastructure #DataCenters #Dig…"
click at [309, 12] on span "undefined" at bounding box center [306, 16] width 23 height 23
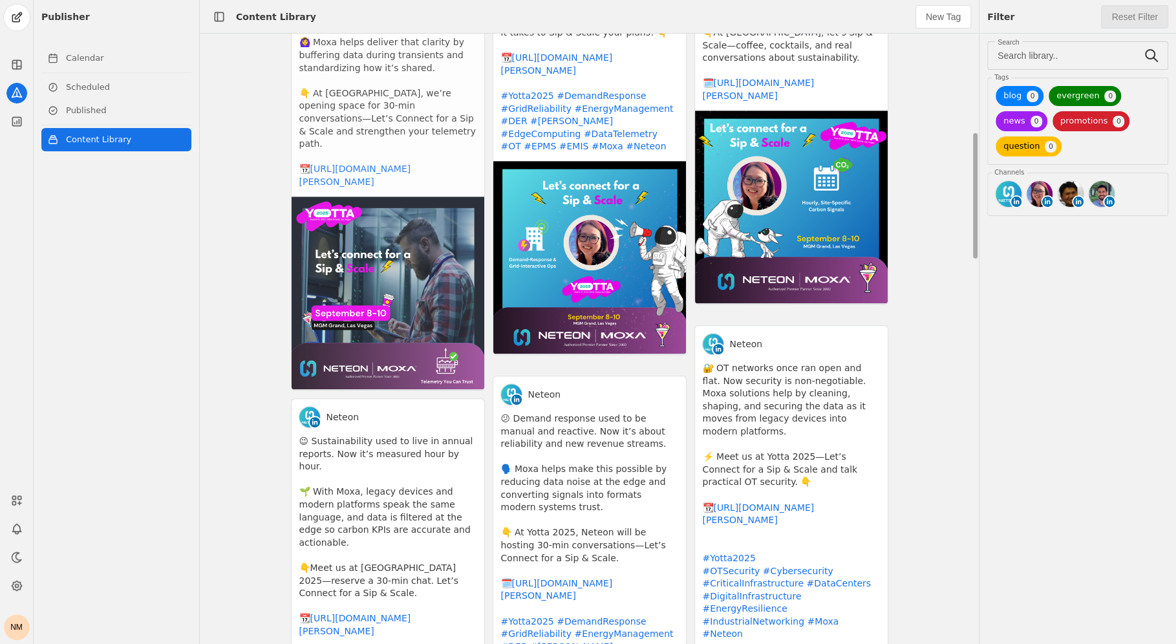
scroll to position [0, 0]
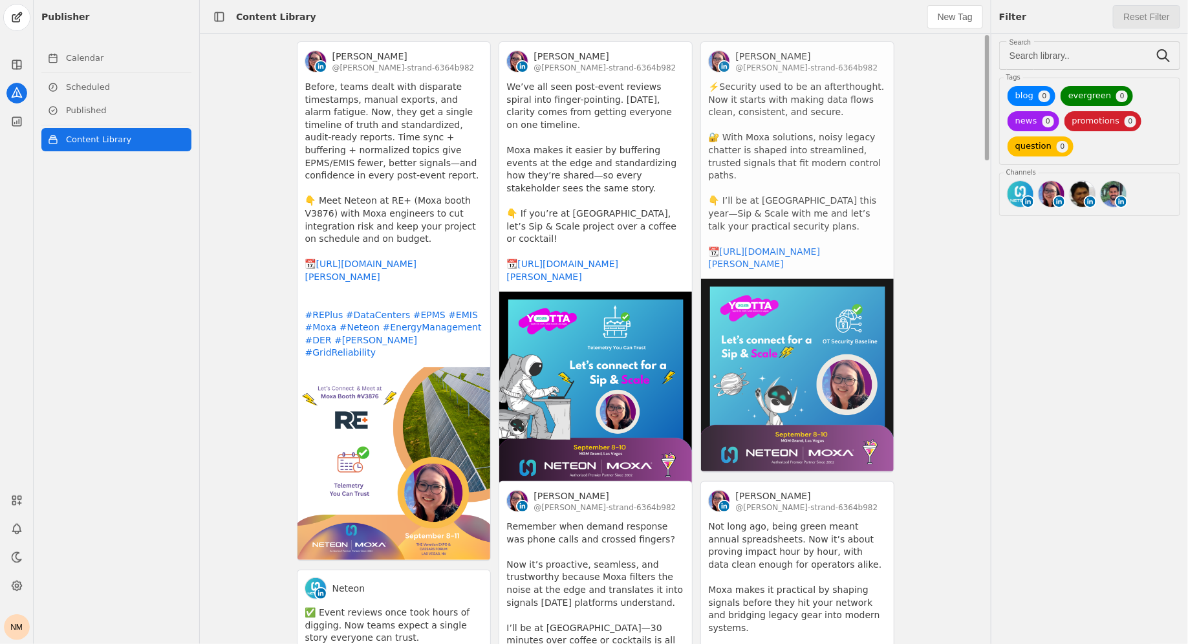
click at [795, 240] on app-activity "[PERSON_NAME] @[PERSON_NAME]-strand-6364b982 ⚡️Security used to be an afterthou…" at bounding box center [797, 256] width 194 height 431
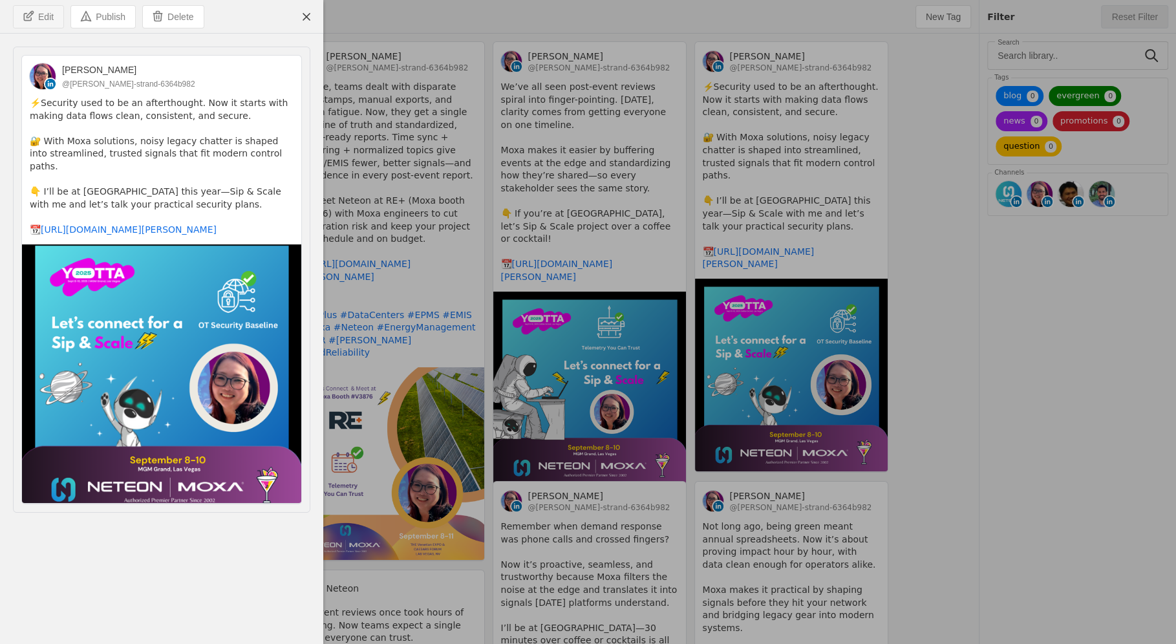
click at [45, 19] on span "Edit" at bounding box center [46, 16] width 16 height 13
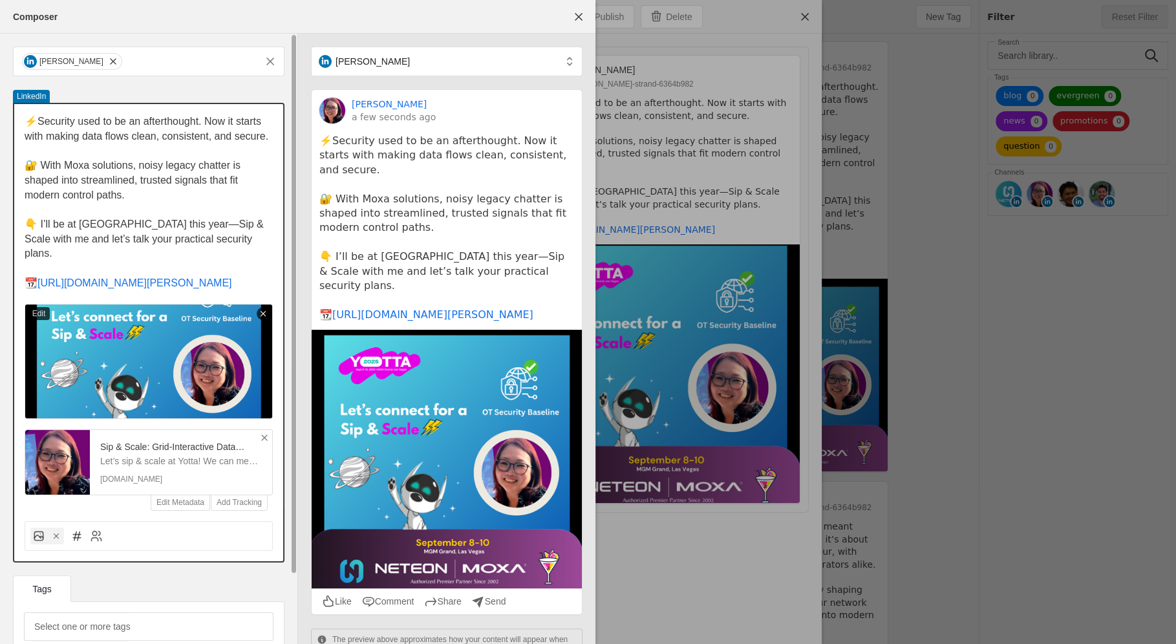
click at [238, 277] on p "📆 [URL][DOMAIN_NAME][PERSON_NAME]" at bounding box center [149, 283] width 248 height 15
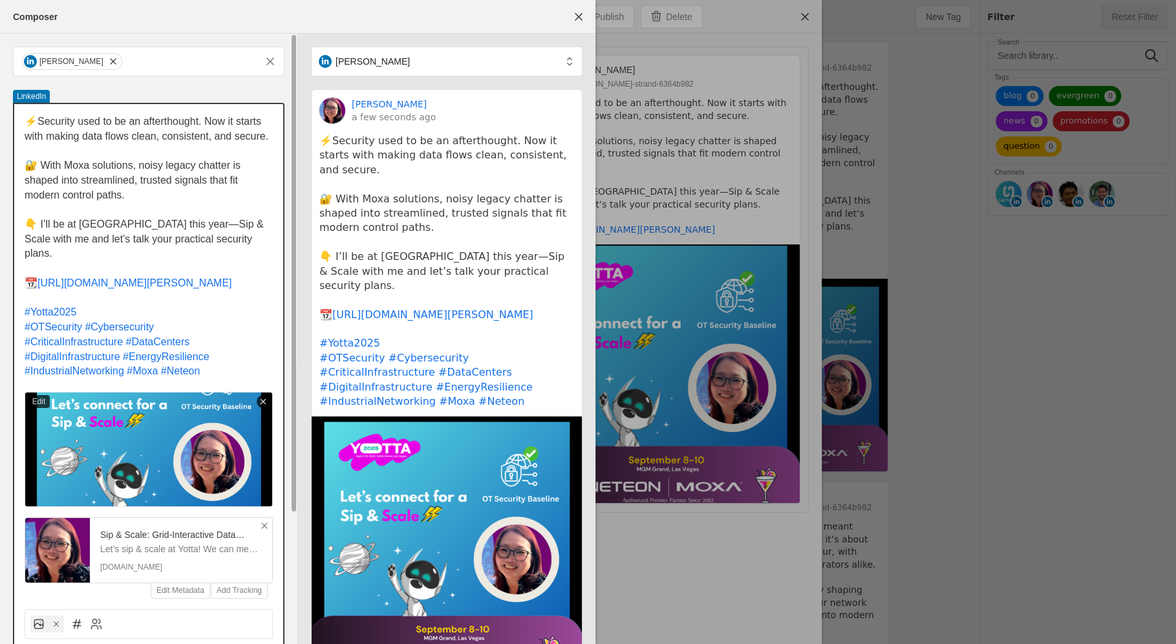
drag, startPoint x: 76, startPoint y: 123, endPoint x: 135, endPoint y: 120, distance: 59.5
click at [135, 120] on span "⚡️Security used to be an afterthought. Now it starts with making data flows cle…" at bounding box center [147, 129] width 244 height 26
click at [160, 124] on span "⚡️Security isn't a afterthought. Now it starts with making data flows clean, co…" at bounding box center [137, 129] width 225 height 26
click at [166, 124] on span "⚡️Security isn't a afterthought. Now it starts with making data flows clean, co…" at bounding box center [137, 129] width 225 height 26
drag, startPoint x: 250, startPoint y: 138, endPoint x: 33, endPoint y: 120, distance: 218.1
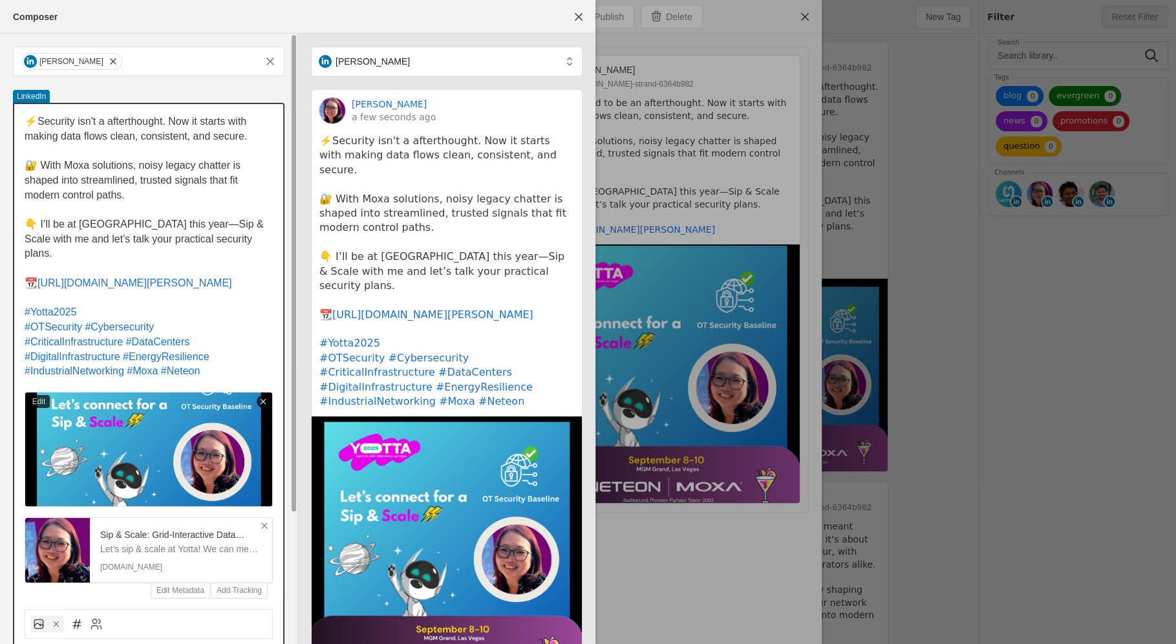
click at [33, 120] on p "⚡️Security isn't a afterthought. Now it starts with making data flows clean, co…" at bounding box center [149, 128] width 248 height 29
click at [33, 120] on span "⚡️Security isn't a afterthought. Now it starts with making data flows clean, co…" at bounding box center [137, 129] width 225 height 26
drag, startPoint x: 21, startPoint y: 118, endPoint x: 177, endPoint y: 180, distance: 167.5
click at [177, 180] on div "⚡️Security isn't a afterthought. Now it starts with making data flows clean, co…" at bounding box center [148, 351] width 269 height 495
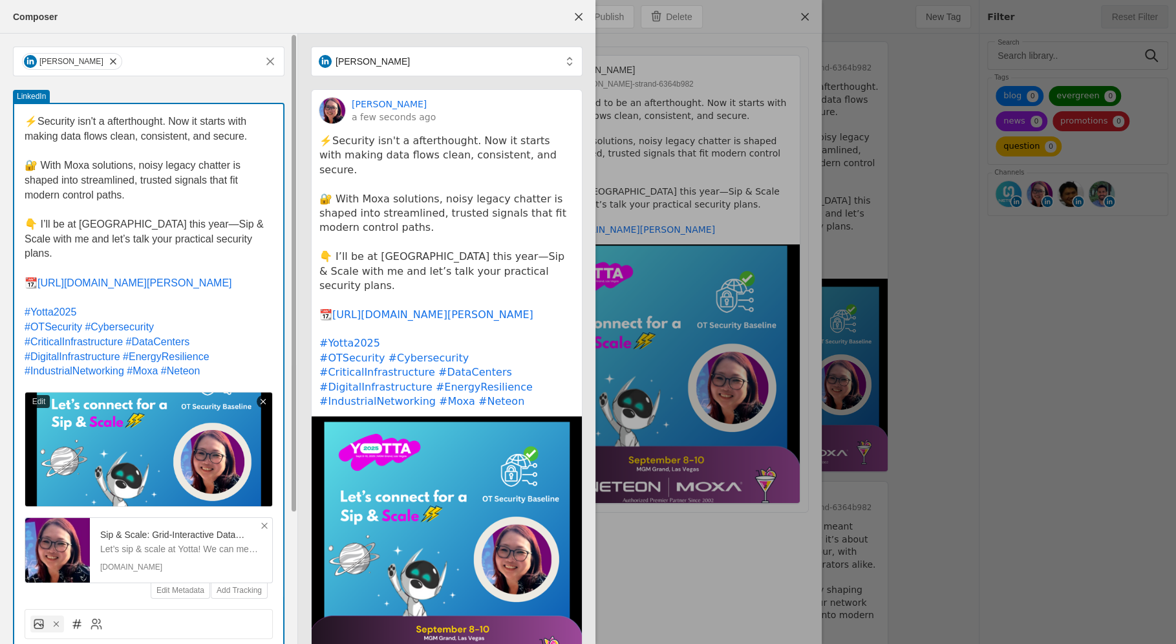
drag, startPoint x: 158, startPoint y: 196, endPoint x: 4, endPoint y: 107, distance: 177.9
click at [4, 107] on div "[PERSON_NAME] LinkedIn ⚡️Security isn't a afterthought. Now it starts with maki…" at bounding box center [148, 422] width 297 height 777
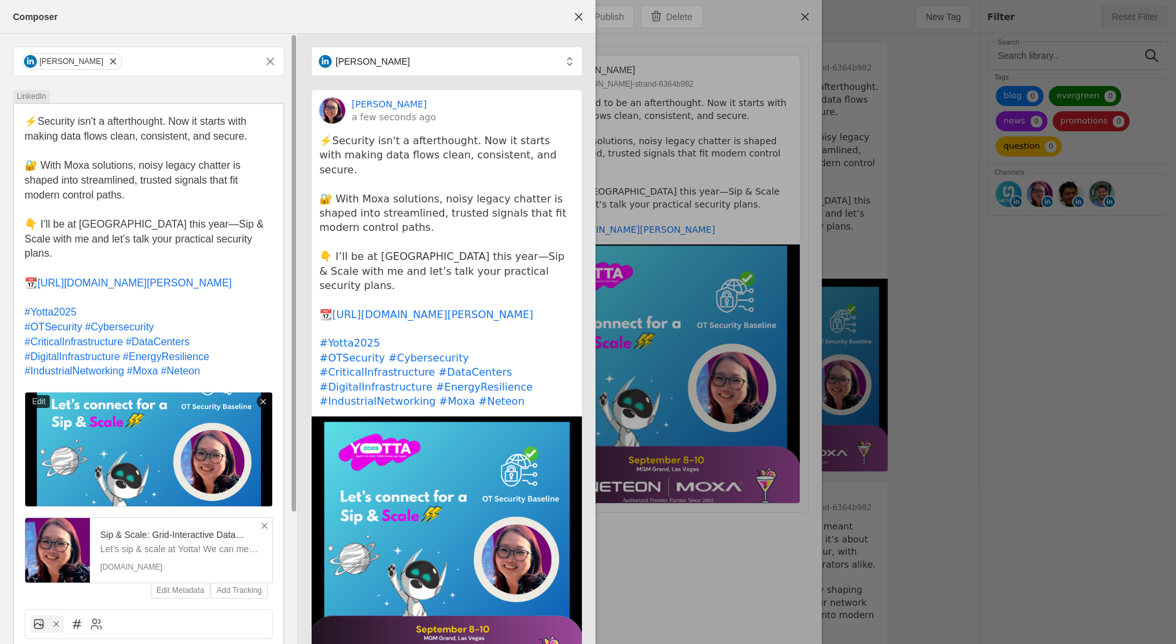
copy div "⚡️Security isn't a afterthought. Now it starts with making data flows clean, co…"
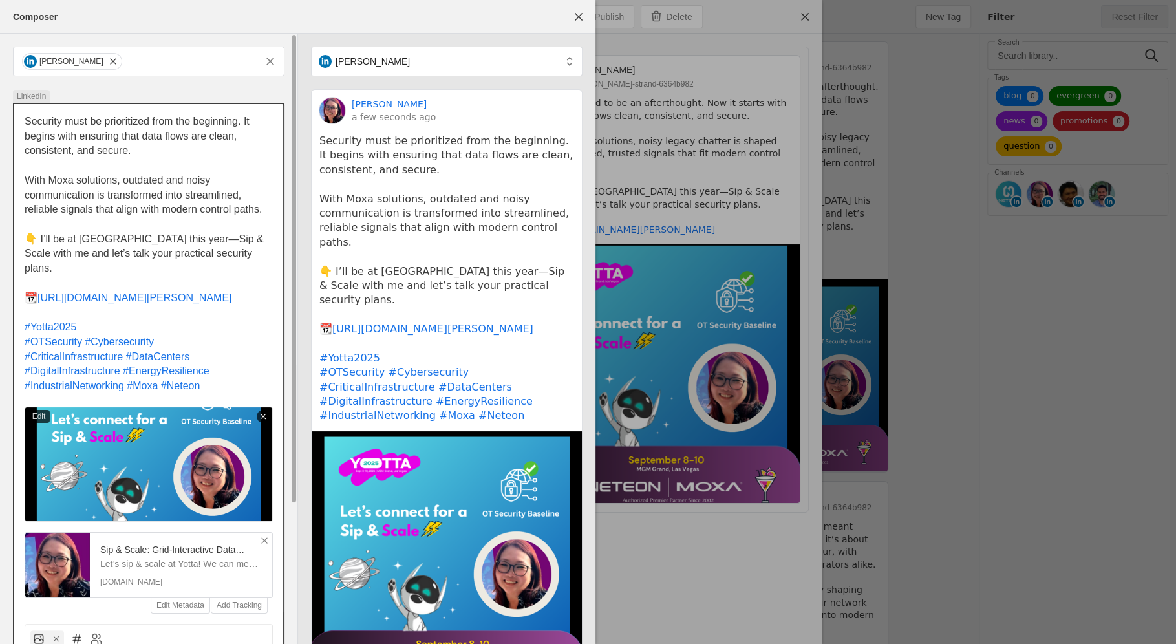
click at [242, 123] on span "Security must be prioritized from the beginning. It begins with ensuring that d…" at bounding box center [139, 136] width 228 height 40
drag, startPoint x: 252, startPoint y: 126, endPoint x: 263, endPoint y: 125, distance: 11.0
click at [263, 126] on span "Security must be prioritized from the beginning as It begins with ensuring that…" at bounding box center [144, 136] width 239 height 40
click at [83, 136] on span "Security must be prioritized from the beginning abegins with ensuring that data…" at bounding box center [135, 136] width 221 height 40
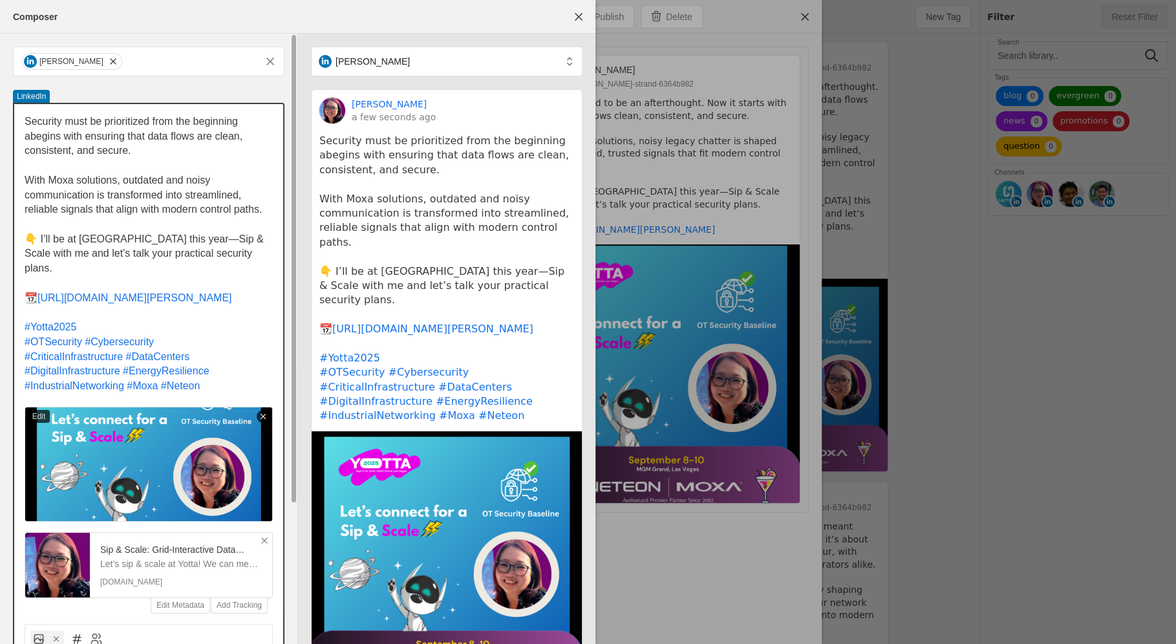
drag, startPoint x: 85, startPoint y: 138, endPoint x: 30, endPoint y: 139, distance: 55.0
click at [30, 139] on span "Security must be prioritized from the beginning abegins with ensuring that data…" at bounding box center [135, 136] width 221 height 40
drag, startPoint x: 87, startPoint y: 138, endPoint x: 31, endPoint y: 138, distance: 56.3
click at [31, 138] on span "Security must be prioritized from the beginning abegins with ensuring that data…" at bounding box center [135, 136] width 221 height 40
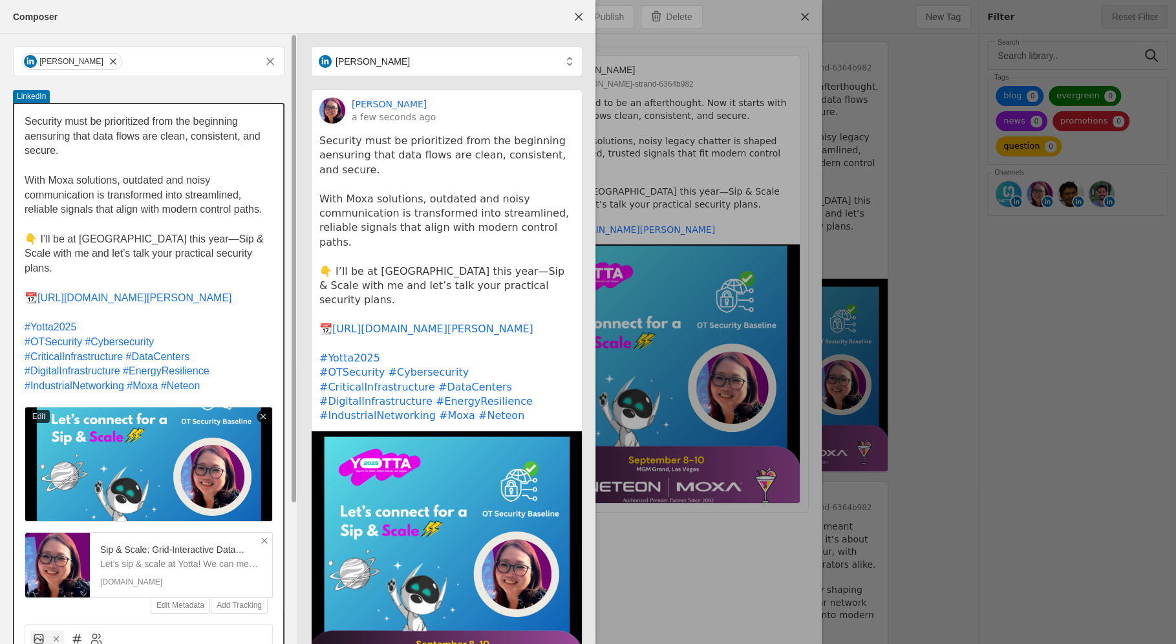
drag, startPoint x: 67, startPoint y: 156, endPoint x: 14, endPoint y: 125, distance: 61.4
click at [14, 125] on div "Security must be prioritized from the beginning aensuring that data flows are c…" at bounding box center [148, 359] width 269 height 510
click at [33, 132] on span "Security must be prioritized from the beginning aensuring that data flows are c…" at bounding box center [144, 136] width 239 height 40
click at [30, 135] on span "Security must be prioritized from the beginning aensuring that data flows are c…" at bounding box center [144, 136] width 239 height 40
click at [85, 140] on span "Security must be prioritized from the beginning as ensuring that data flows are…" at bounding box center [141, 136] width 233 height 40
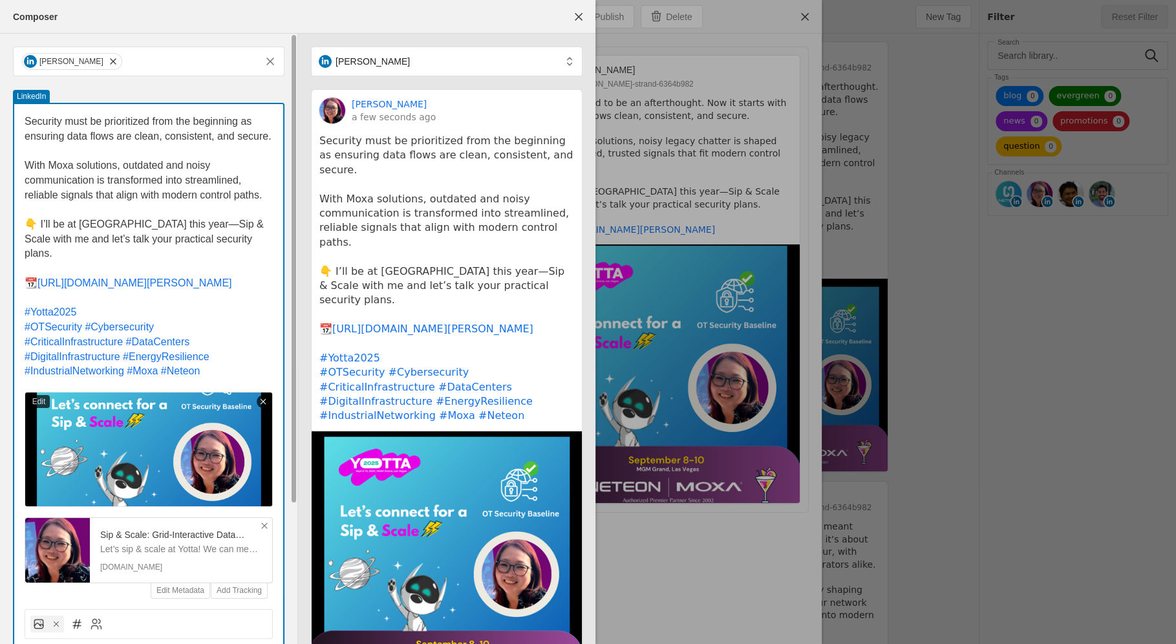
drag, startPoint x: 85, startPoint y: 154, endPoint x: 0, endPoint y: 120, distance: 91.4
click at [0, 120] on div "[PERSON_NAME] LinkedIn Security must be prioritized from the beginning as ensur…" at bounding box center [148, 422] width 297 height 777
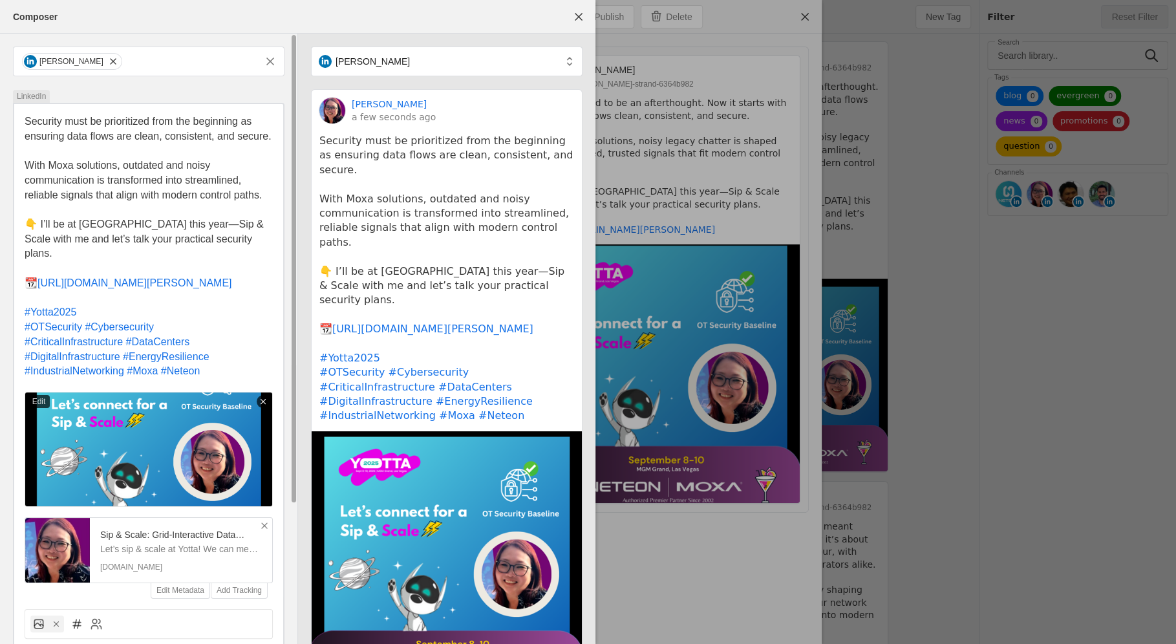
copy span "Security must be prioritized from the beginning as ensuring data flows are clea…"
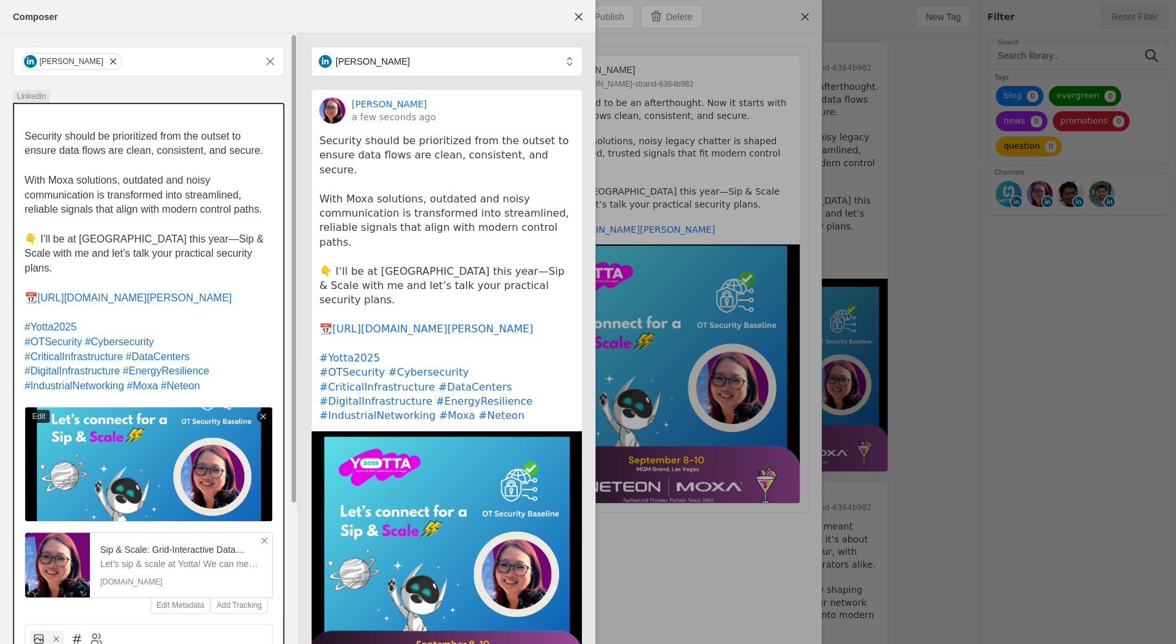
click at [25, 137] on span "Security should be prioritized from the outset to ensure data flows are clean, …" at bounding box center [144, 144] width 239 height 26
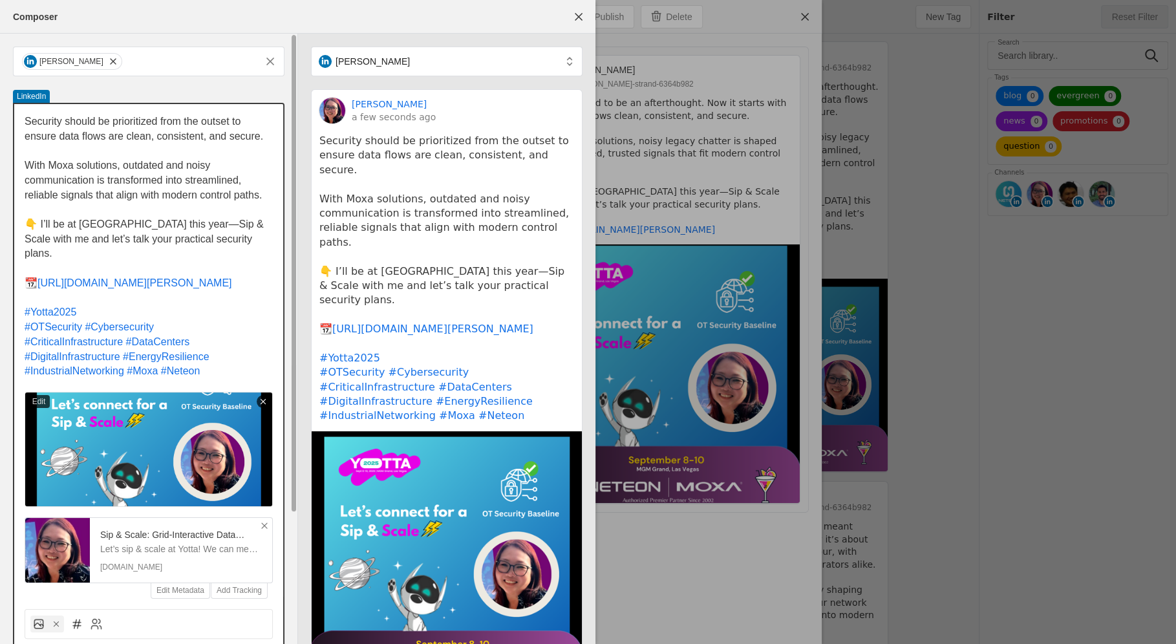
scroll to position [164, 0]
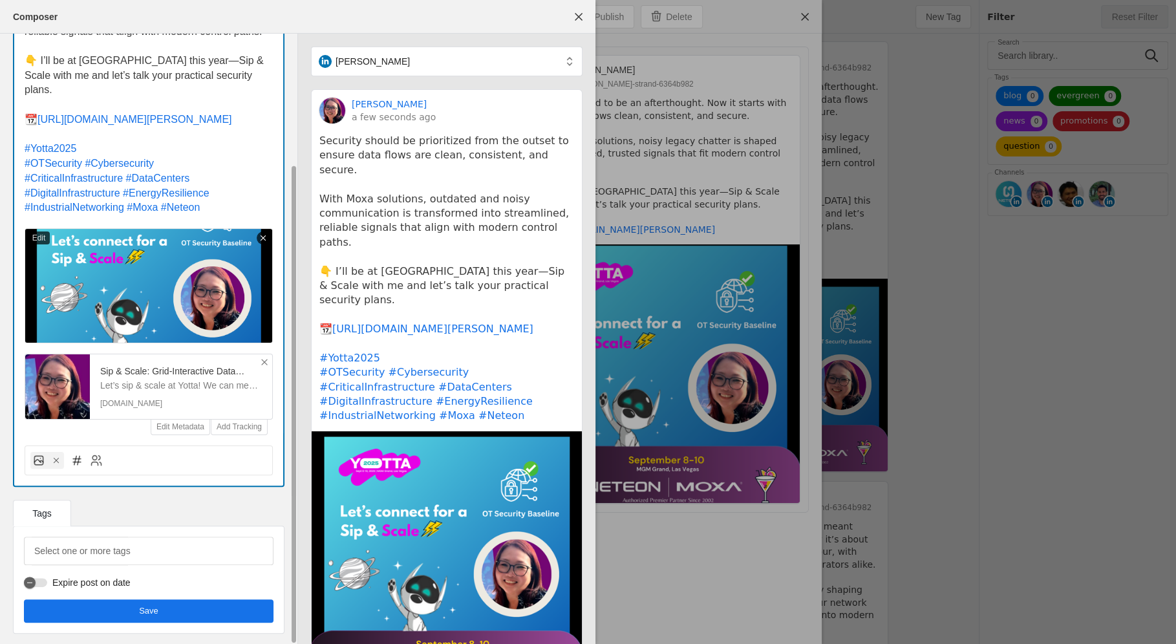
click at [109, 616] on span "undefined" at bounding box center [149, 610] width 250 height 23
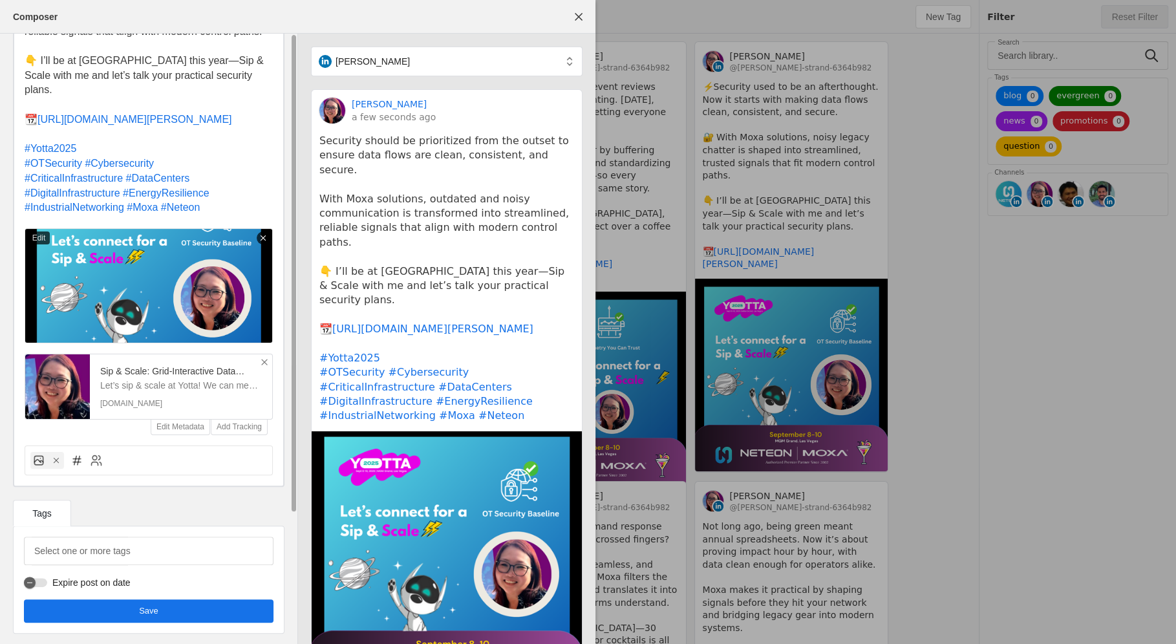
scroll to position [0, 0]
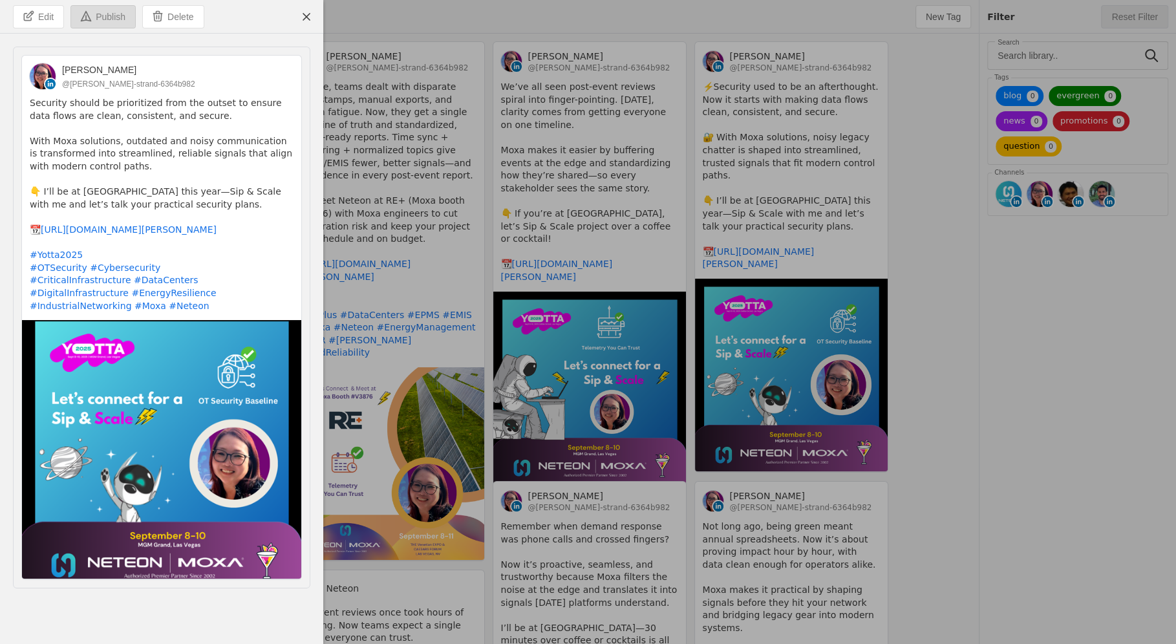
click at [115, 21] on span "Publish" at bounding box center [111, 16] width 30 height 13
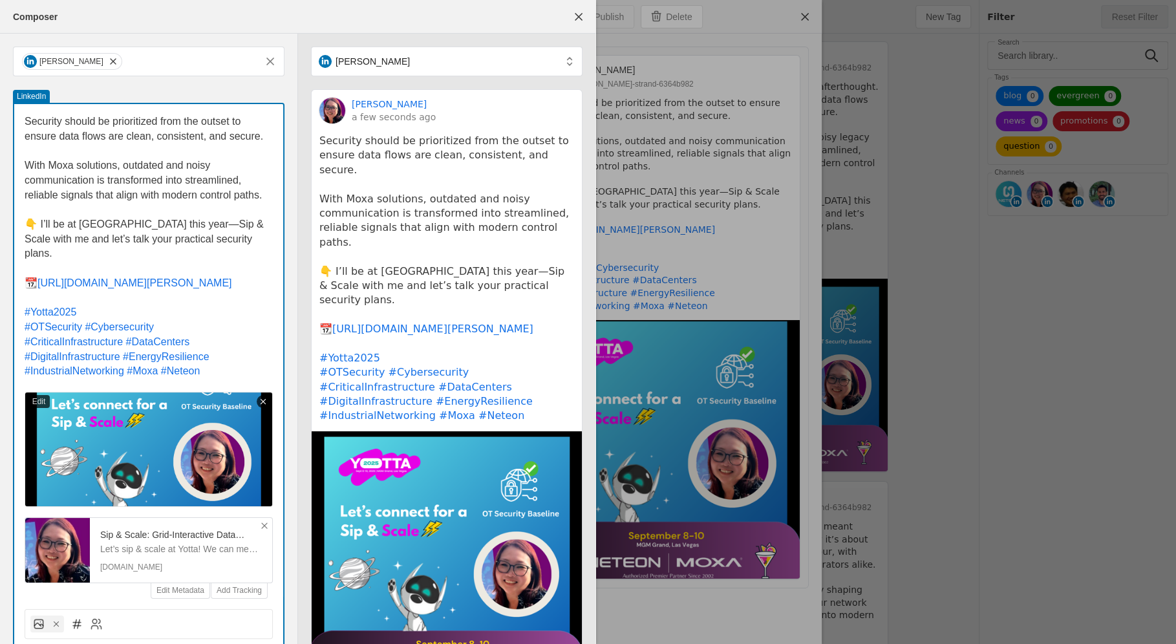
type input "Eastern Standard Time EST"
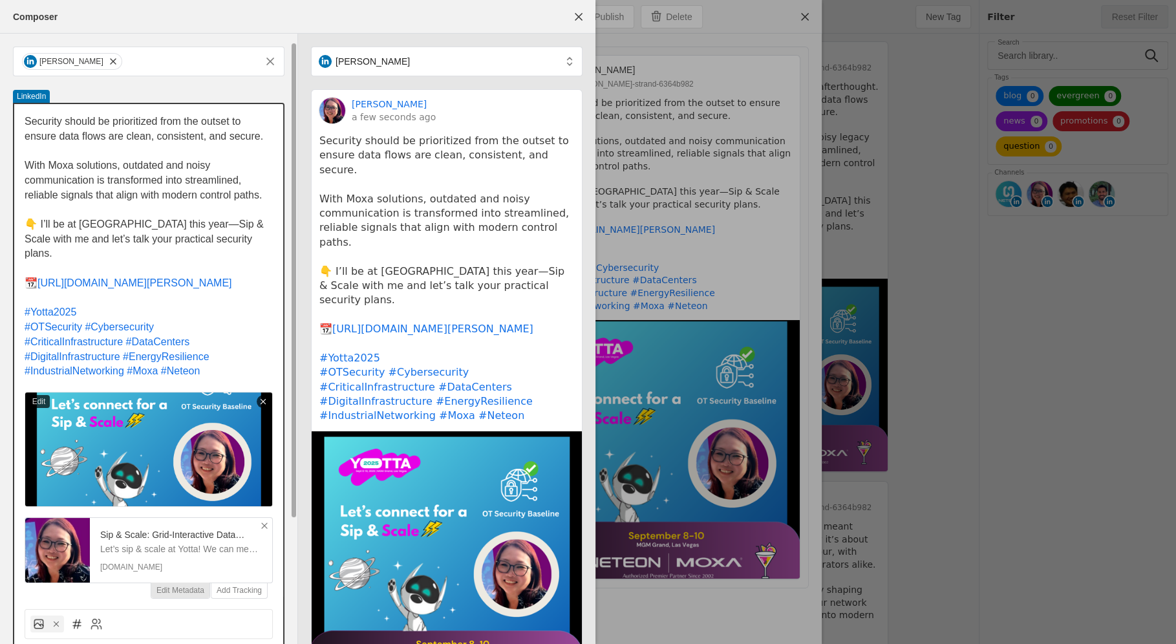
scroll to position [168, 0]
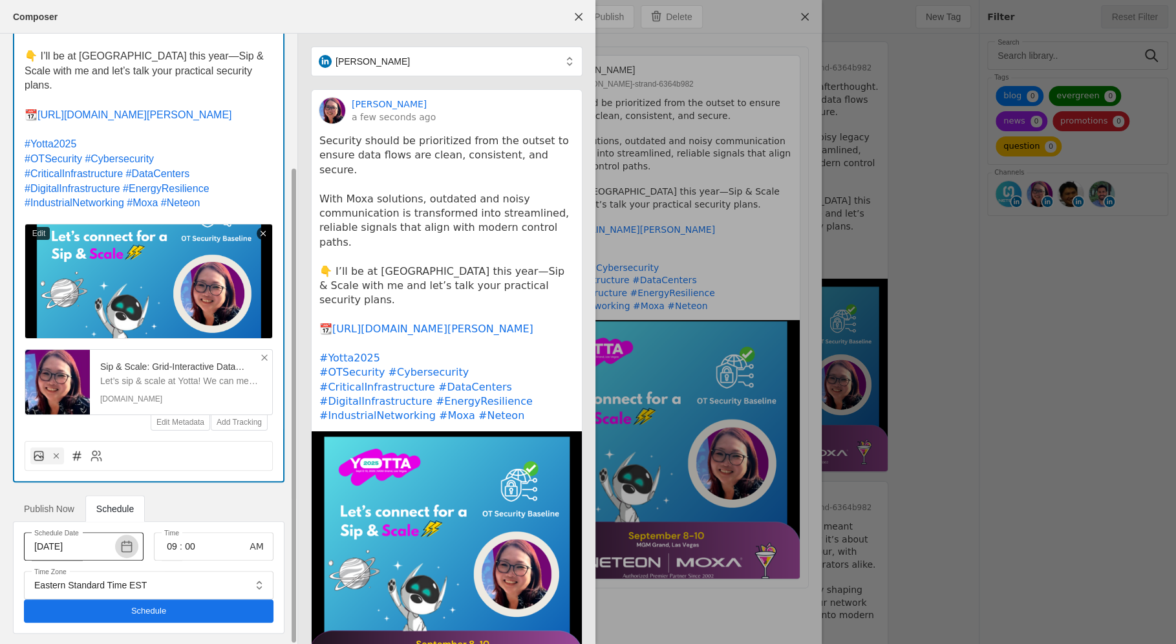
click at [130, 544] on span "button" at bounding box center [126, 546] width 23 height 23
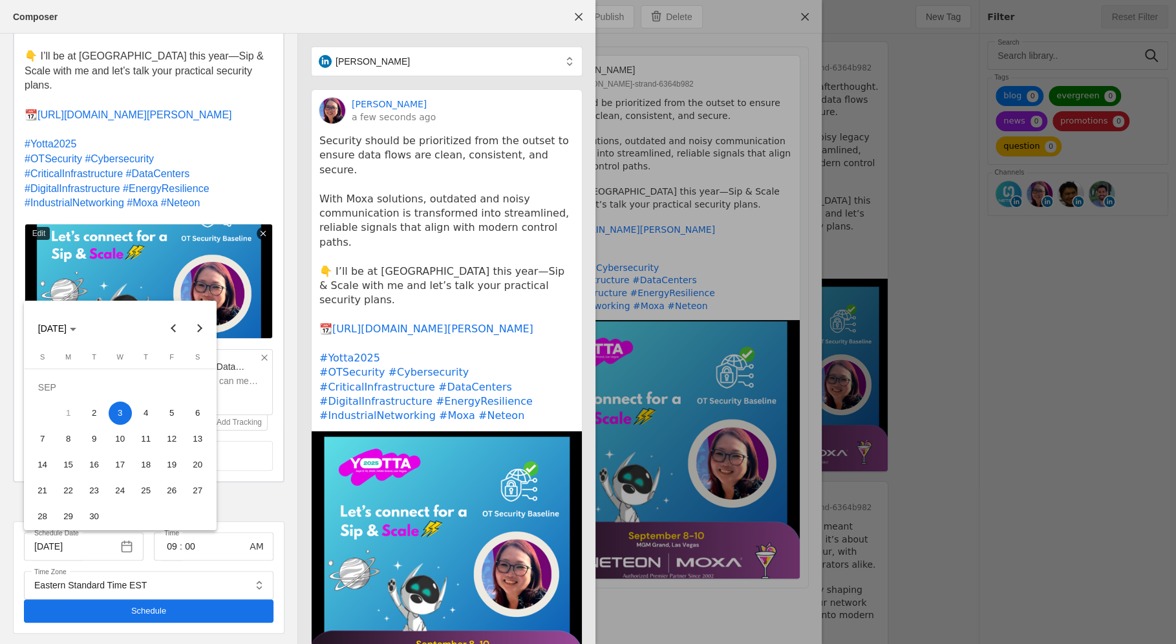
click at [98, 411] on span "2" at bounding box center [94, 413] width 23 height 23
type input "[DATE]"
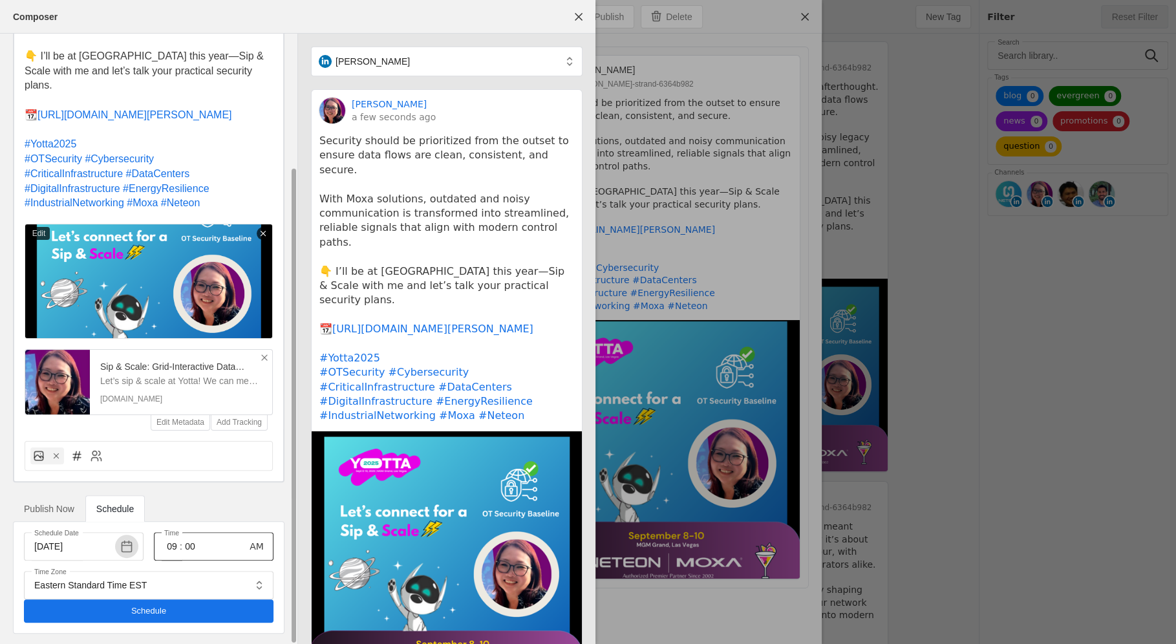
click at [175, 542] on input "09" at bounding box center [172, 547] width 16 height 16
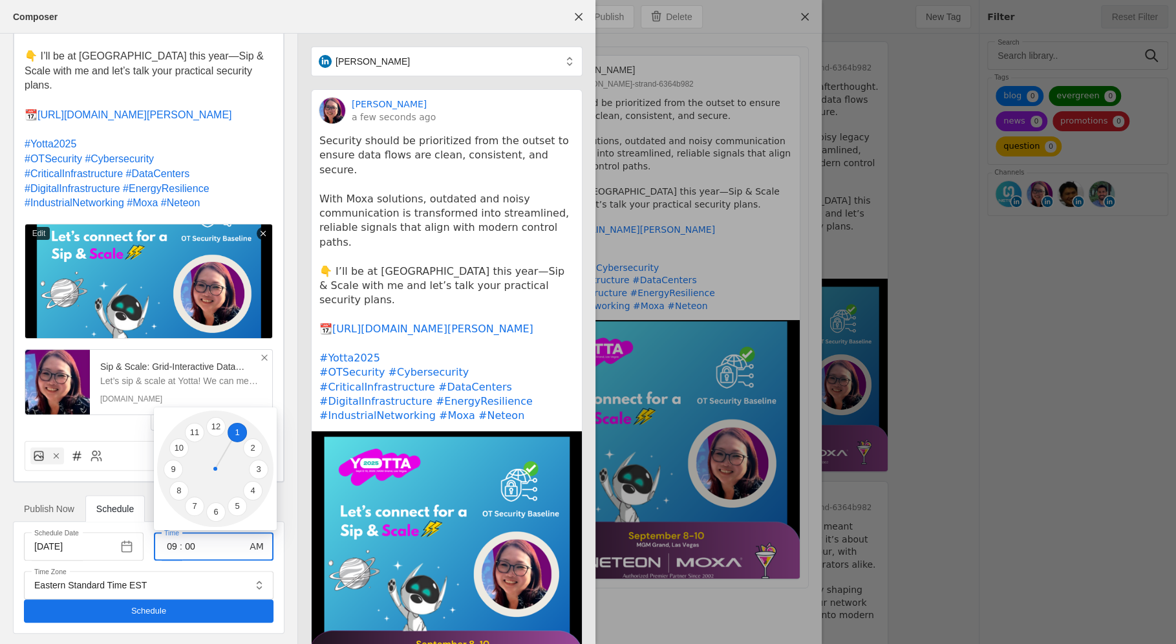
click at [235, 435] on li "1" at bounding box center [237, 432] width 19 height 19
type input "01"
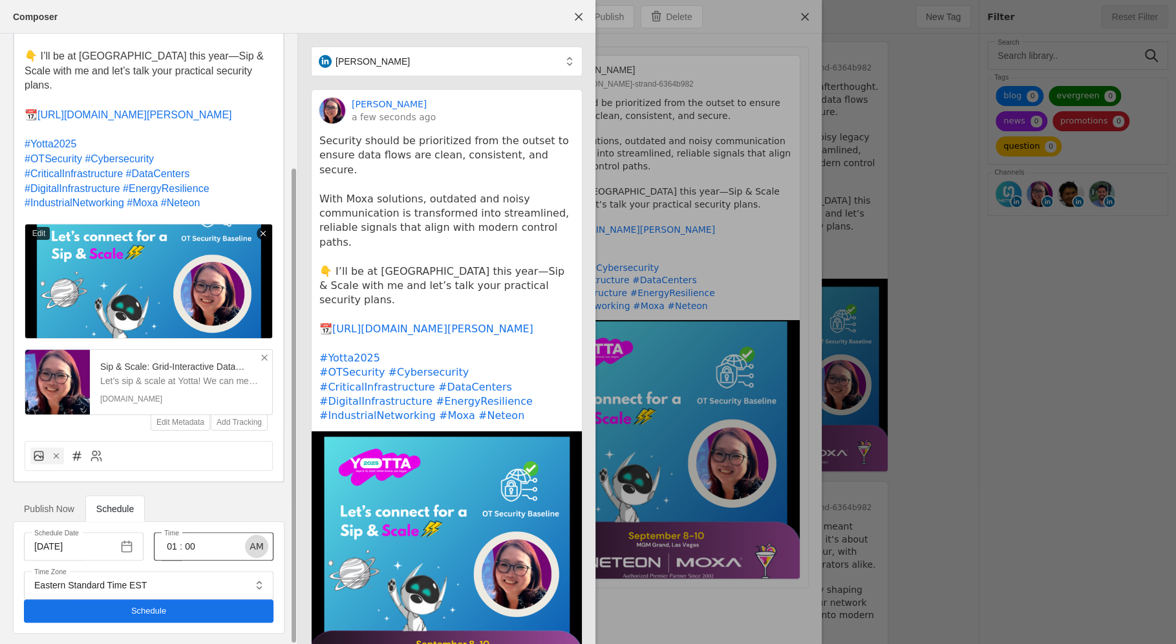
click at [260, 539] on span "button" at bounding box center [256, 546] width 23 height 23
click at [235, 609] on span "undefined" at bounding box center [149, 610] width 250 height 23
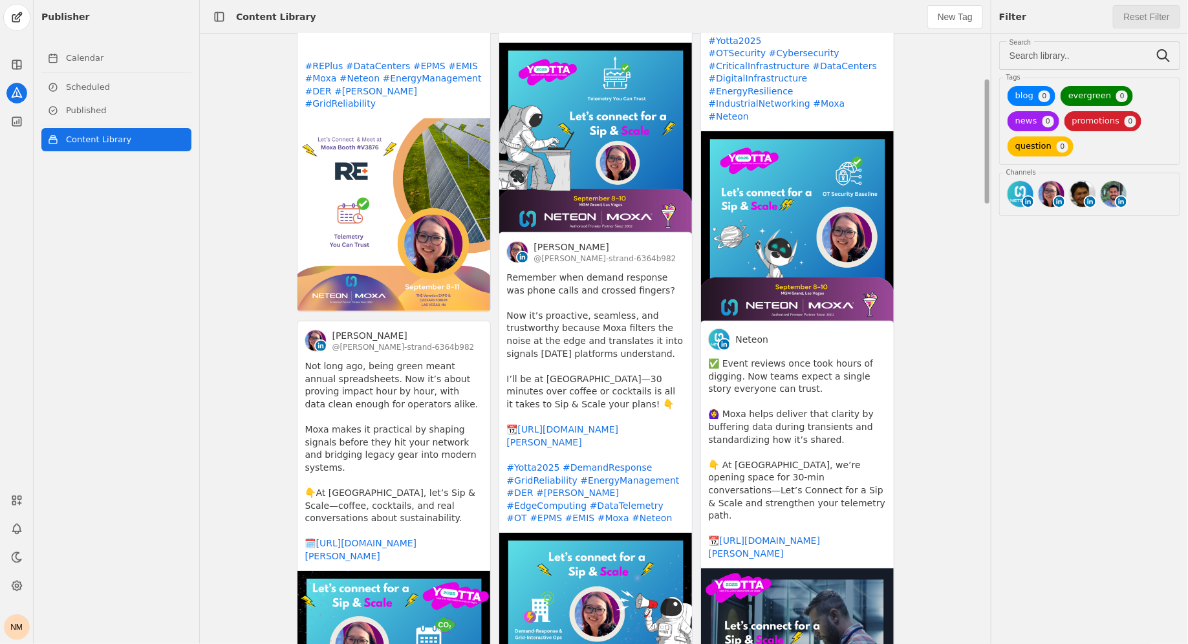
scroll to position [0, 0]
